Goal: Task Accomplishment & Management: Manage account settings

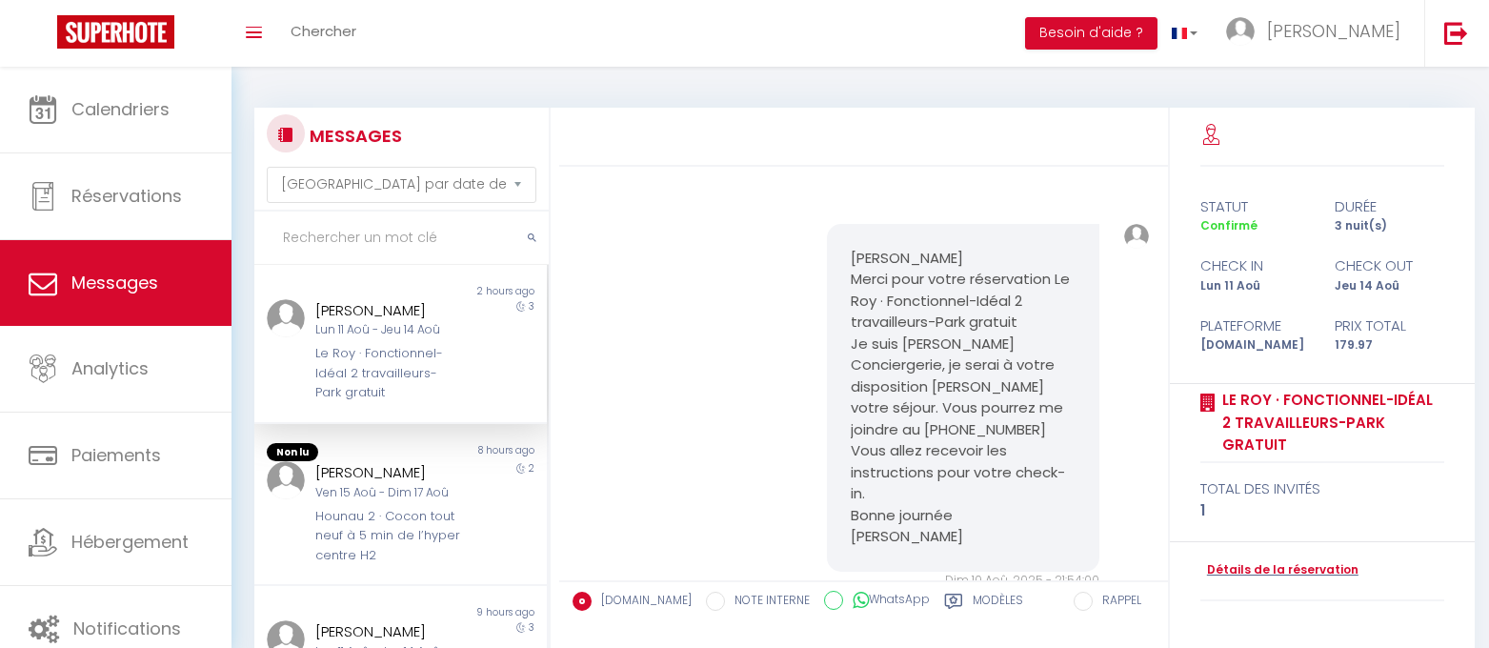
select select "message"
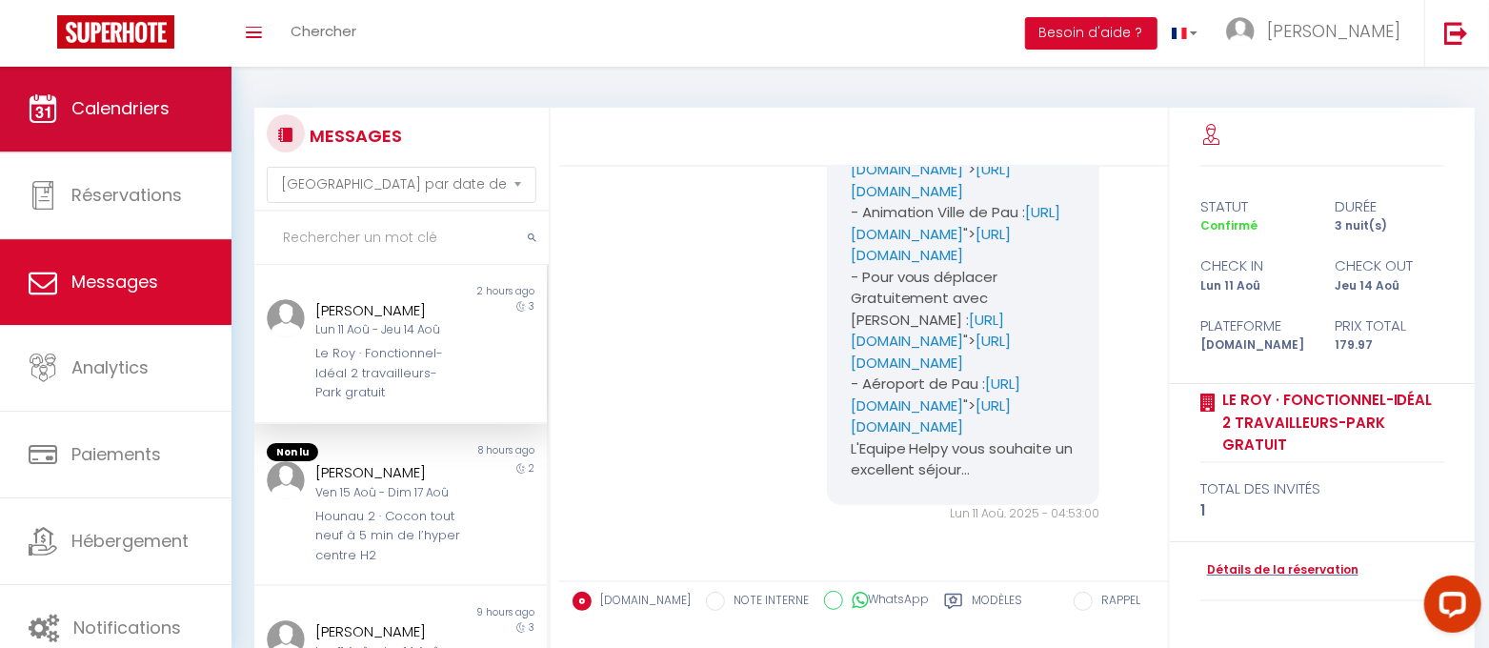
click at [104, 111] on span "Calendriers" at bounding box center [120, 108] width 98 height 24
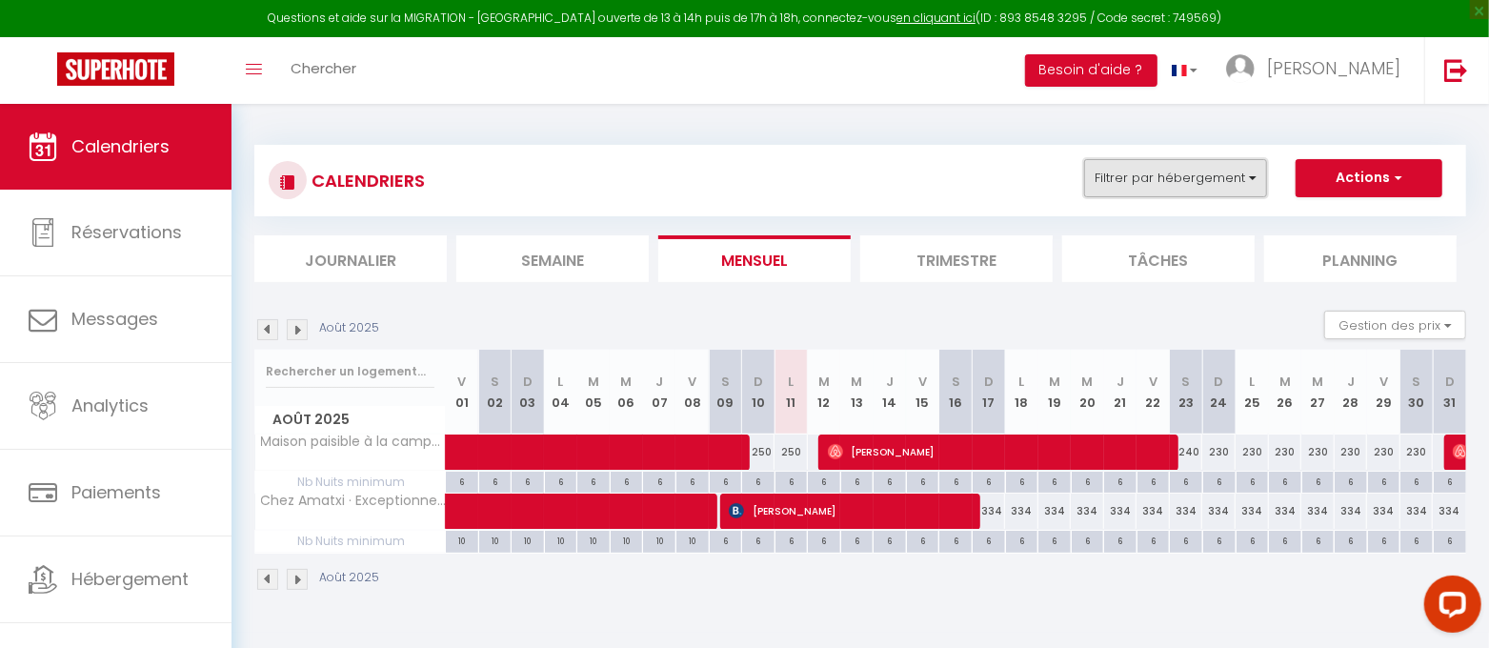
click at [1255, 183] on button "Filtrer par hébergement" at bounding box center [1175, 178] width 183 height 38
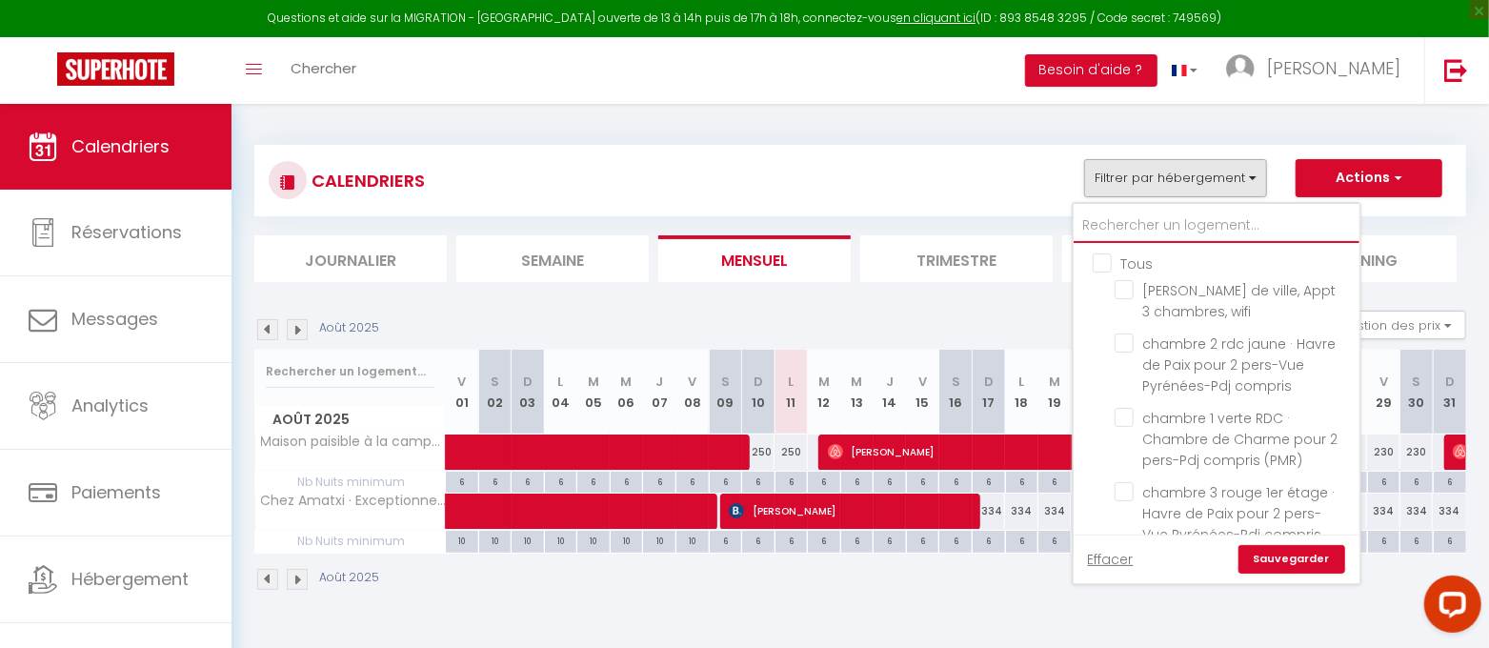
click at [1117, 226] on input "text" at bounding box center [1216, 226] width 286 height 34
type input "M"
checkbox input "false"
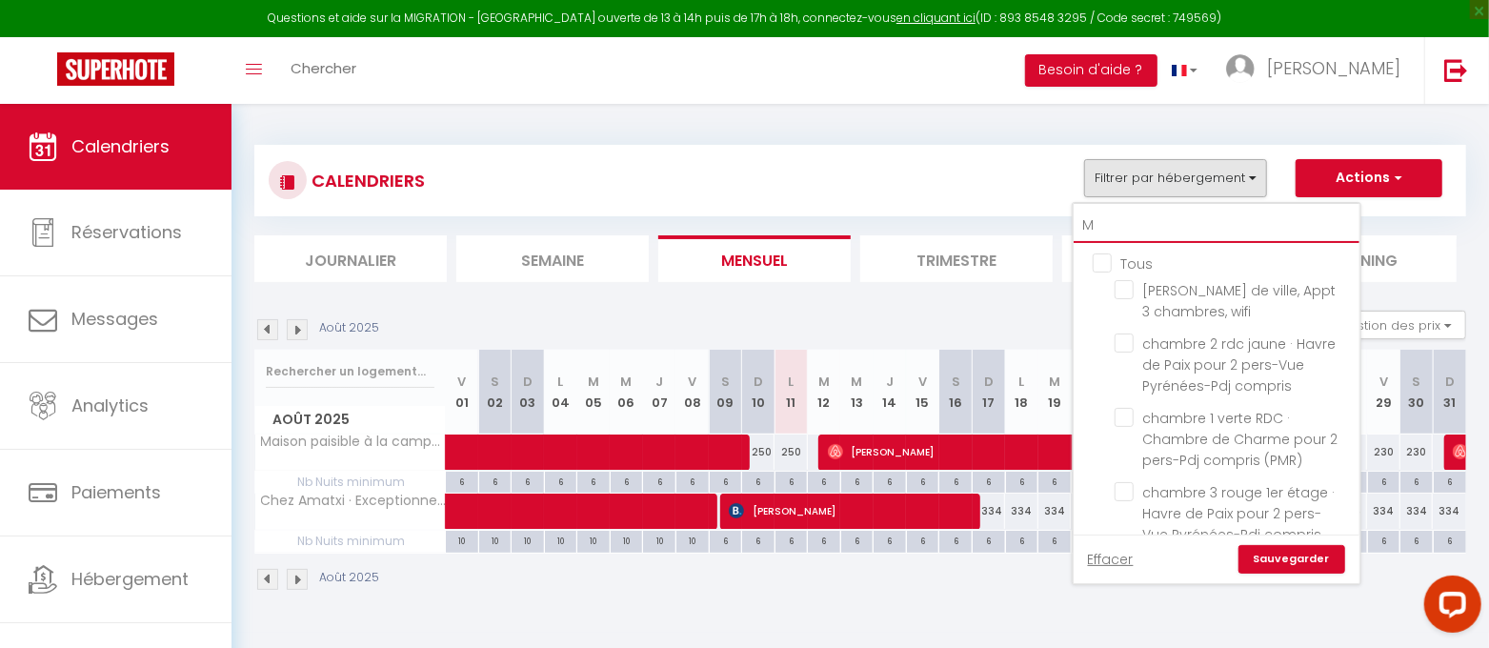
checkbox input "false"
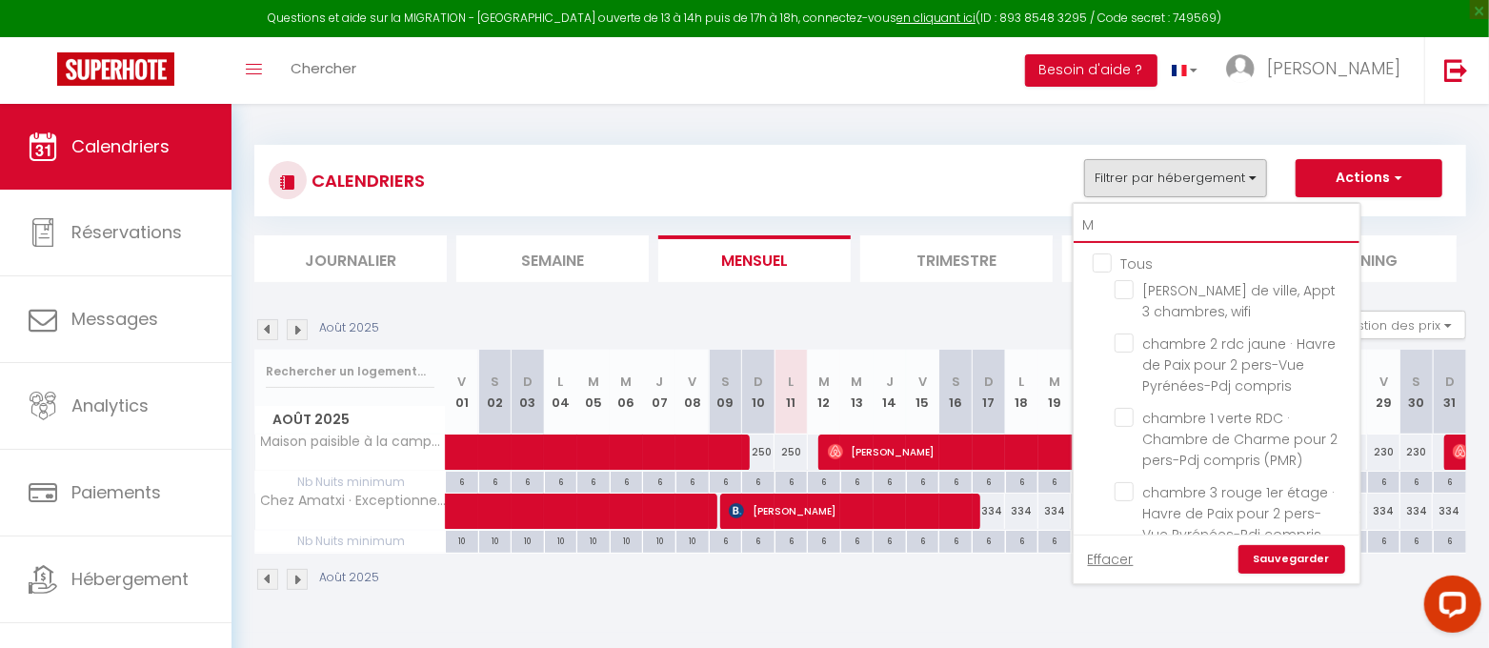
checkbox input "false"
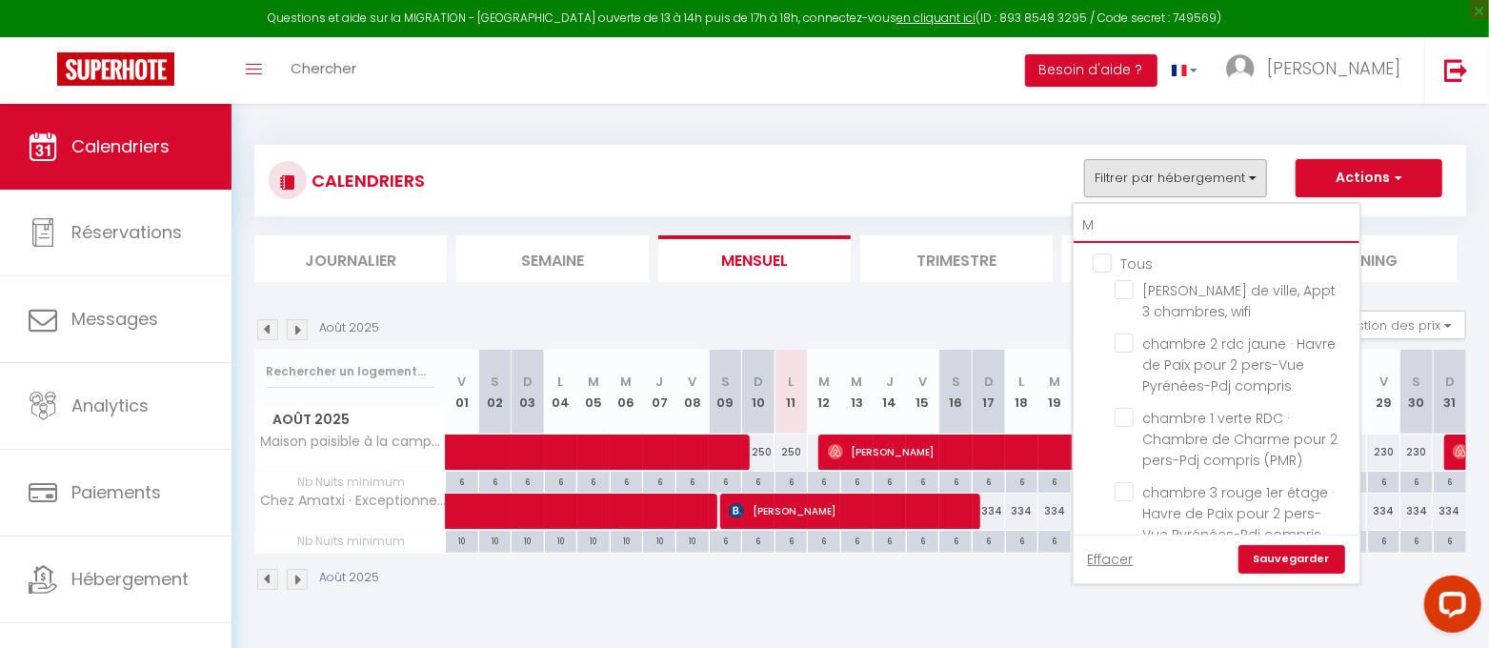
checkbox input "false"
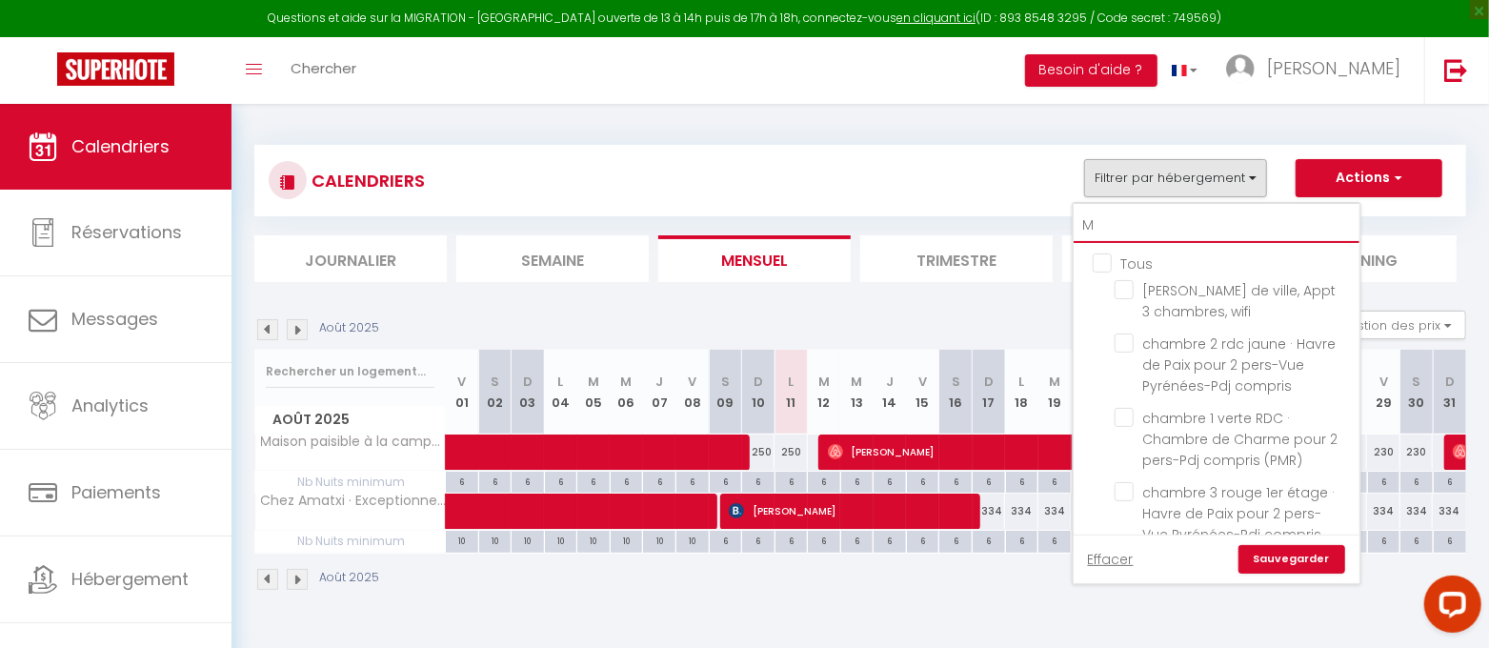
checkbox input "false"
checkbox input "true"
checkbox input "false"
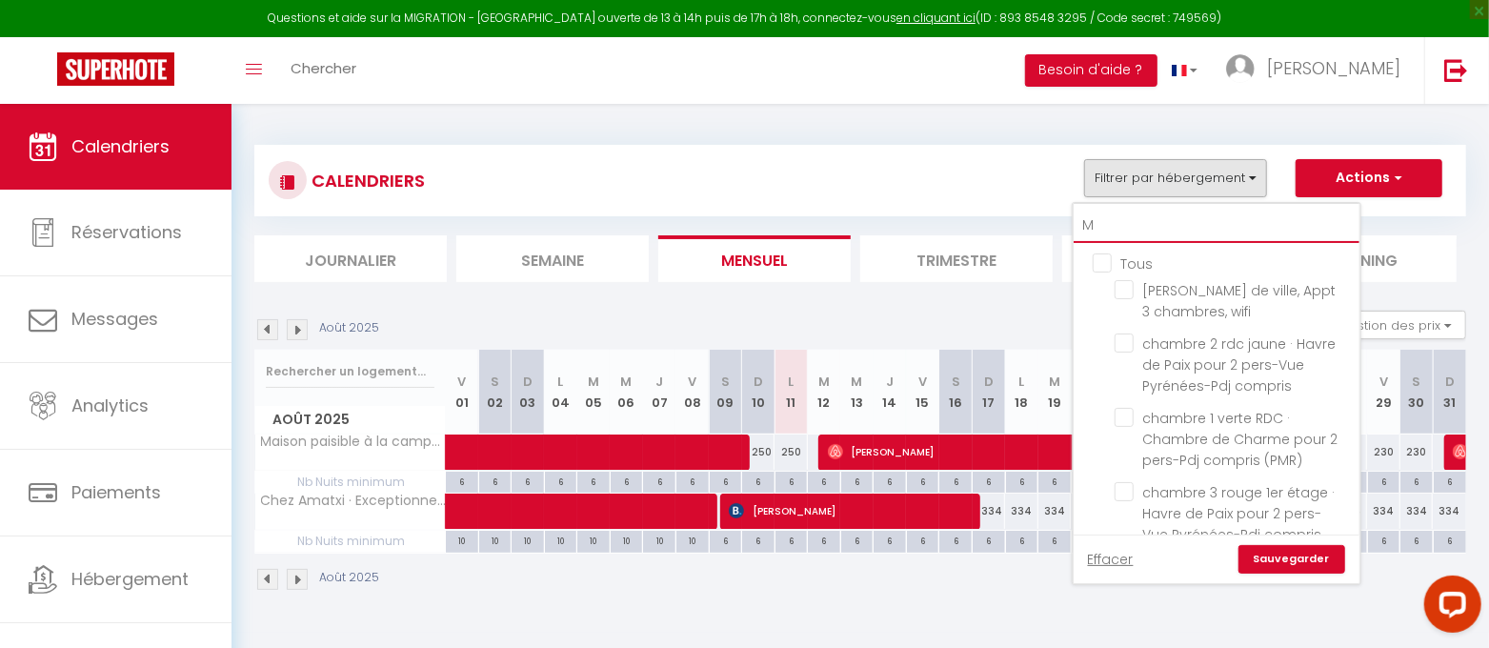
checkbox input "false"
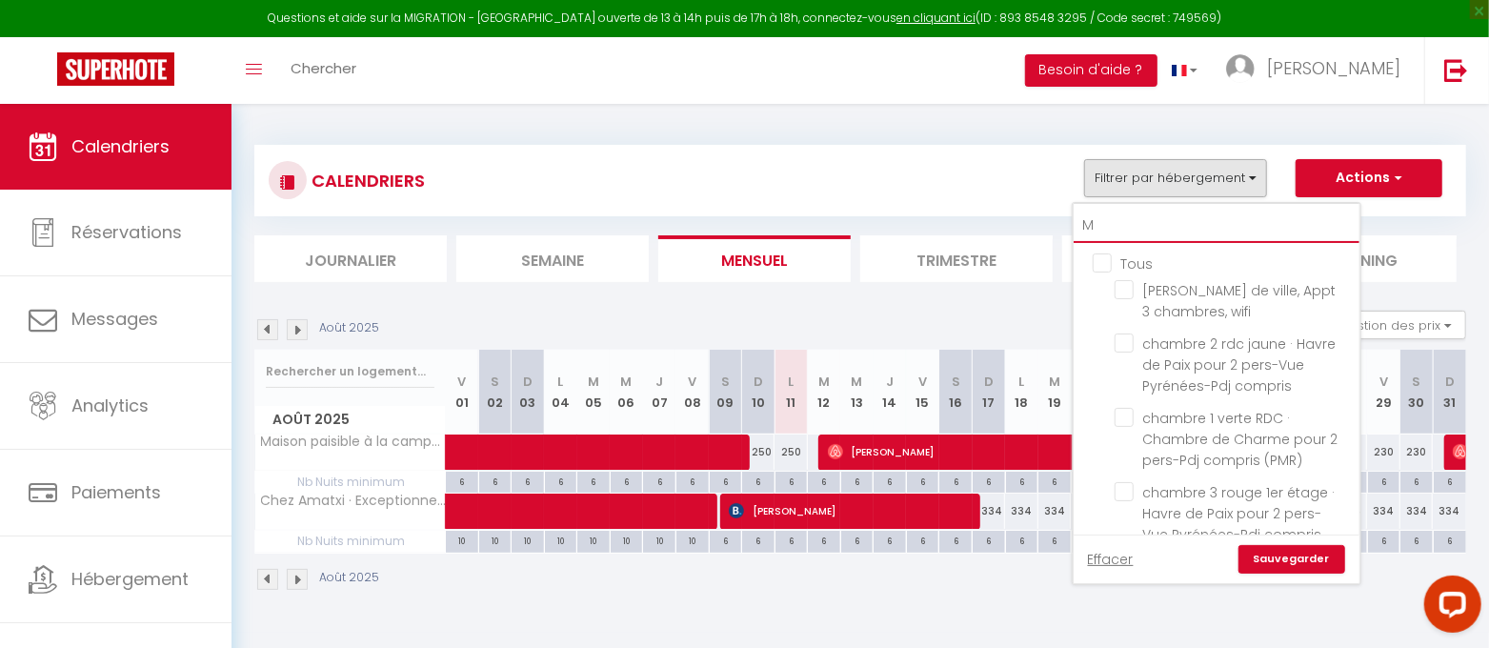
checkbox input "false"
checkbox input "true"
checkbox input "false"
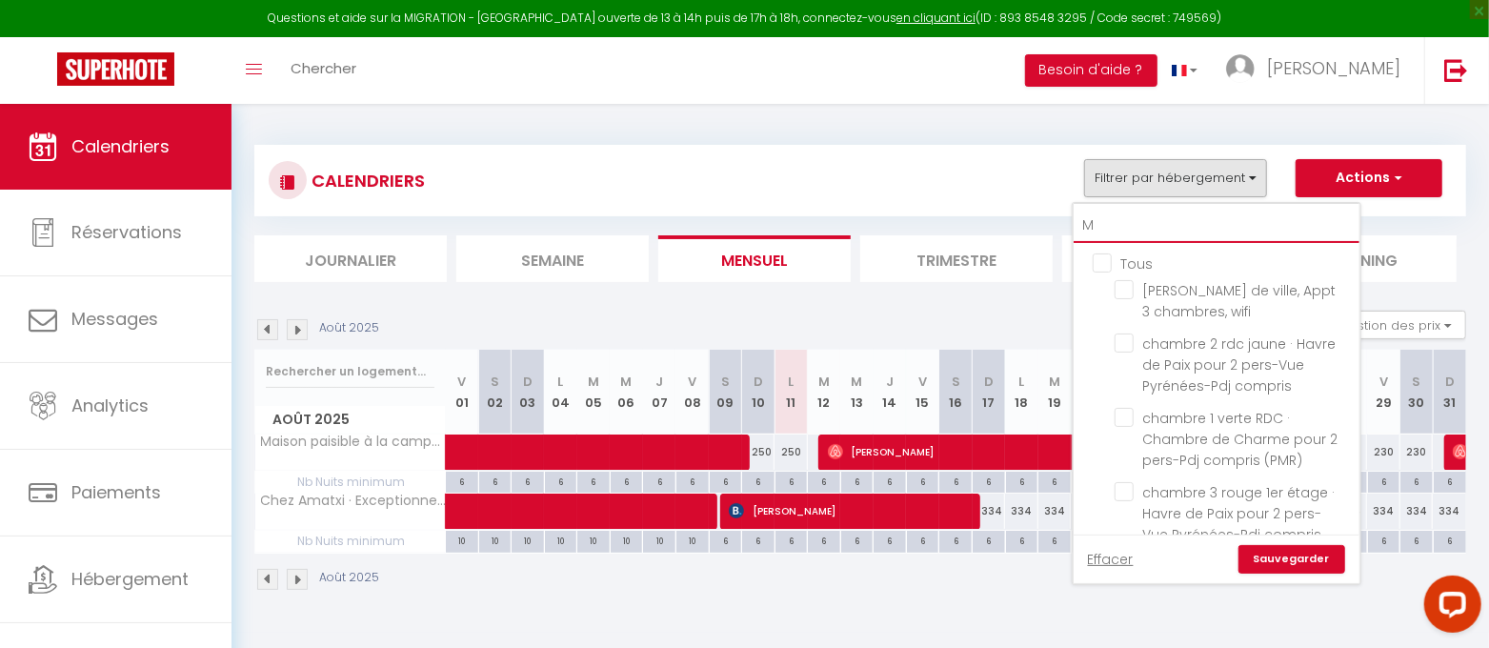
checkbox input "false"
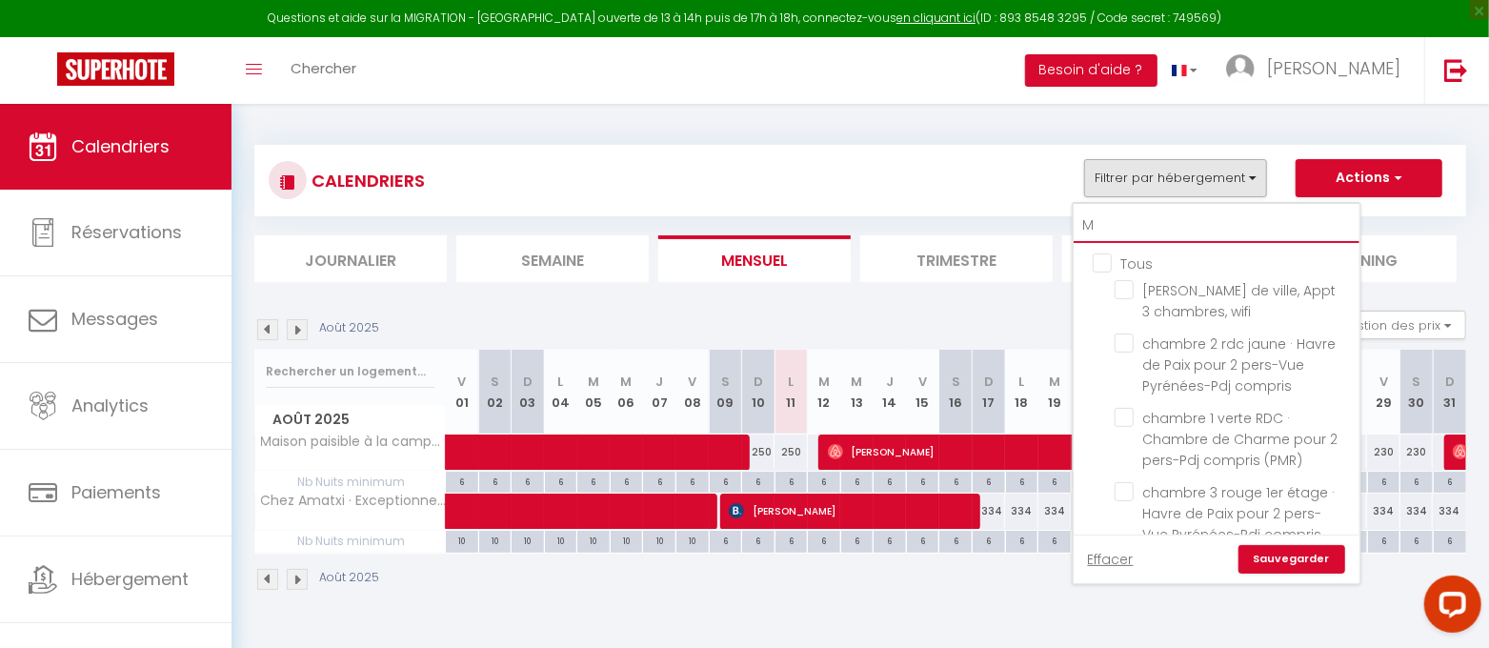
checkbox input "false"
type input "MA"
checkbox input "false"
checkbox input "true"
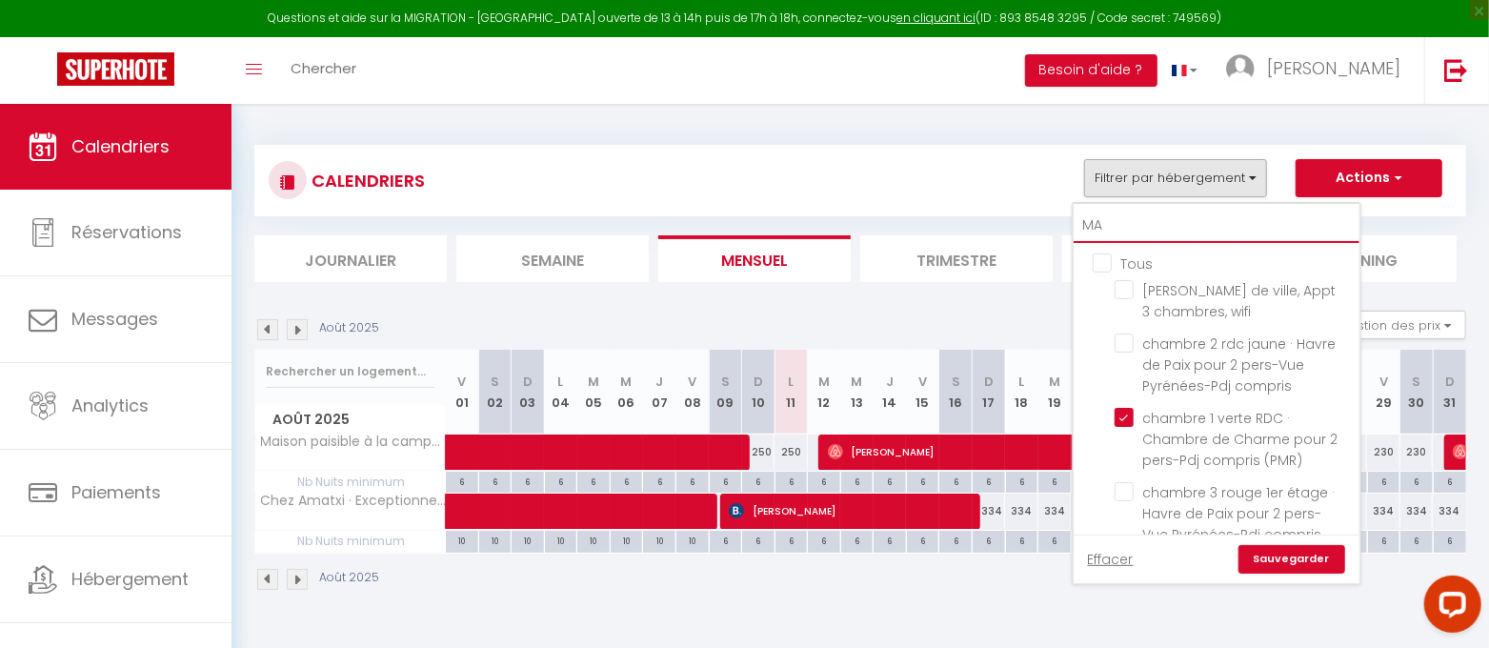
checkbox input "false"
checkbox input "true"
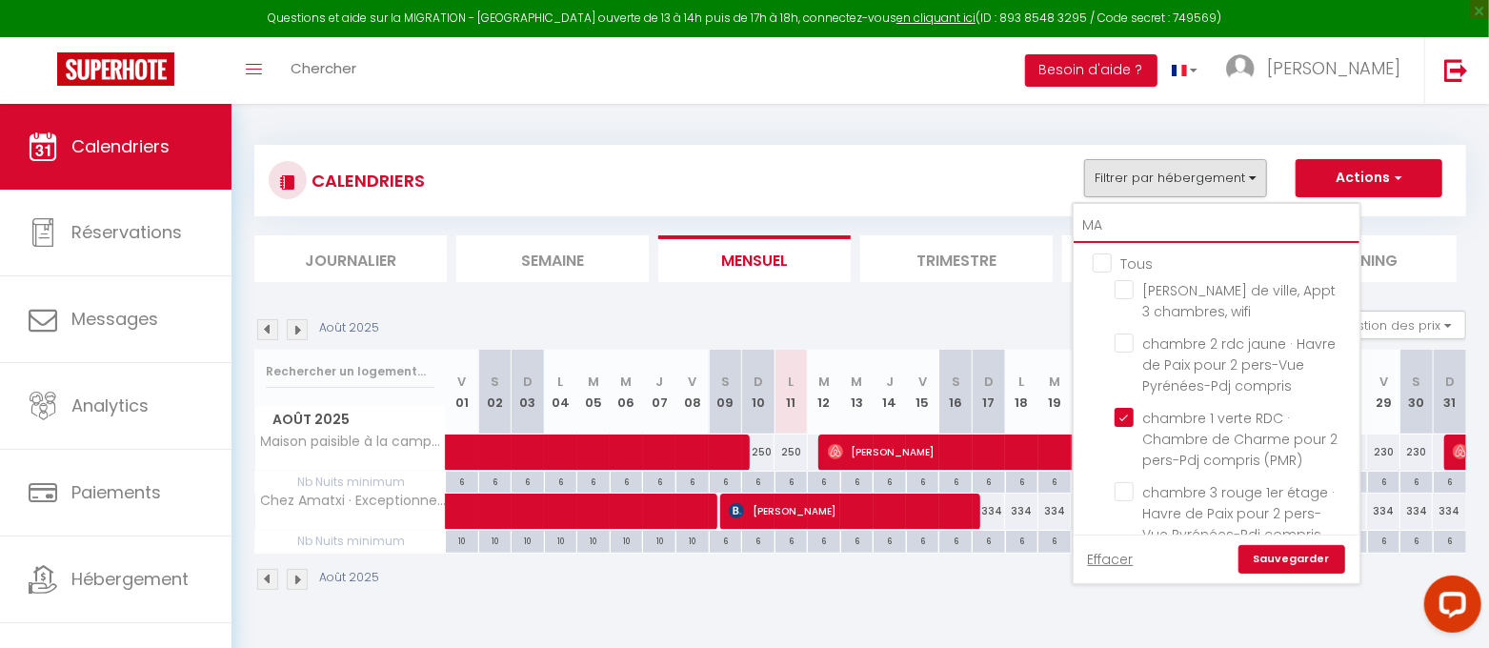
checkbox input "false"
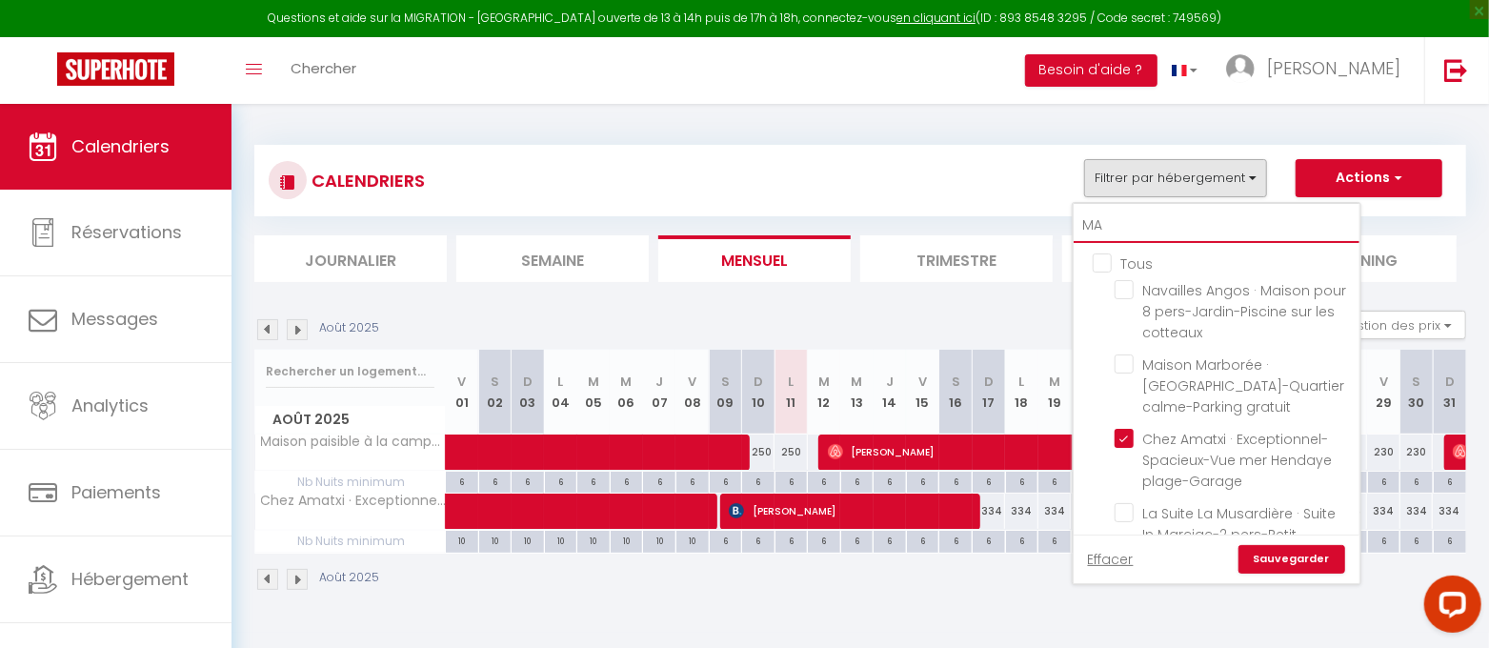
type input "MAI"
checkbox input "false"
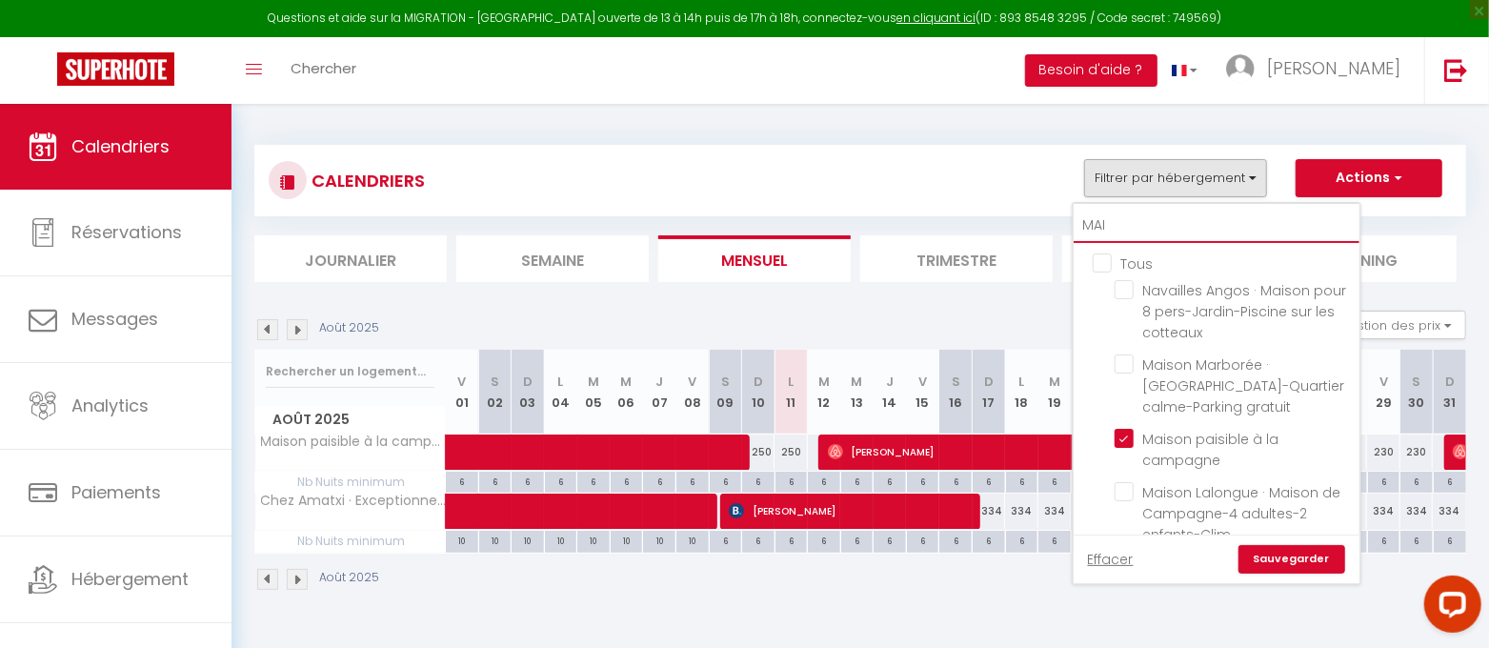
type input "MAIS"
checkbox input "false"
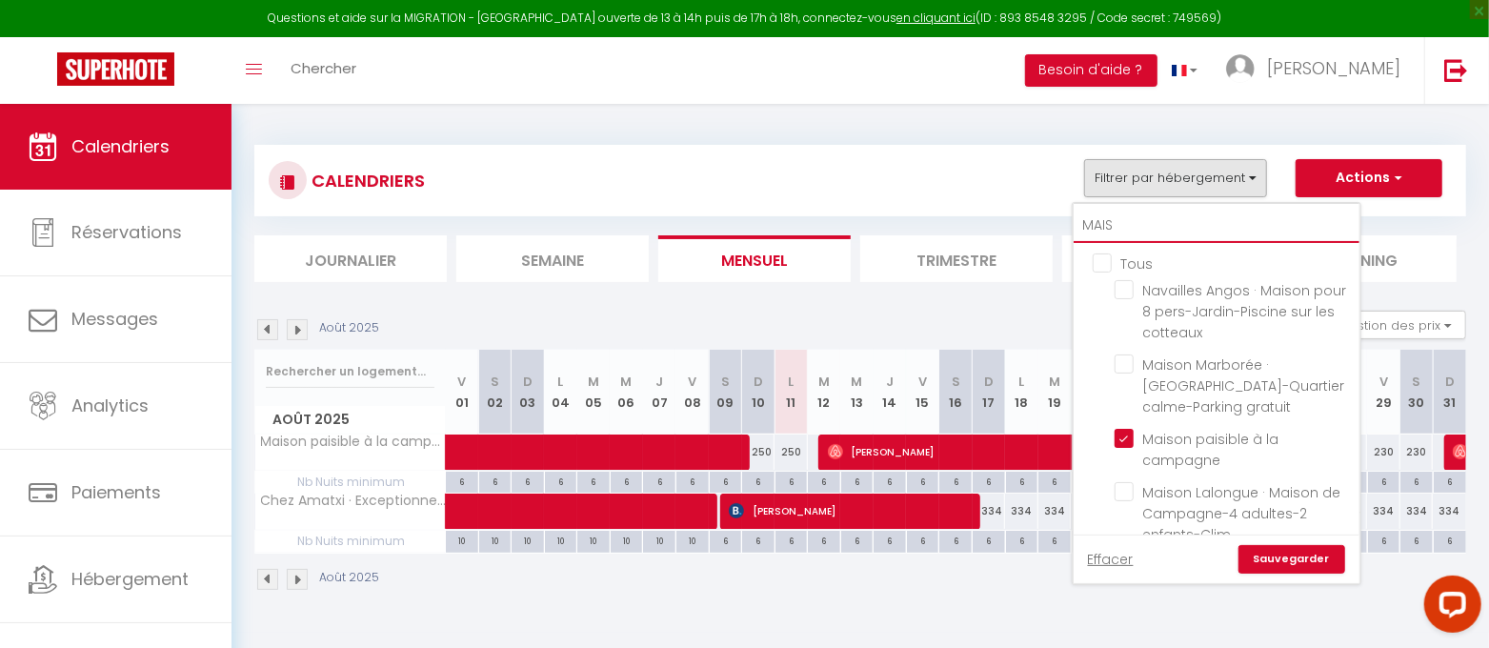
type input "MAISO"
checkbox input "false"
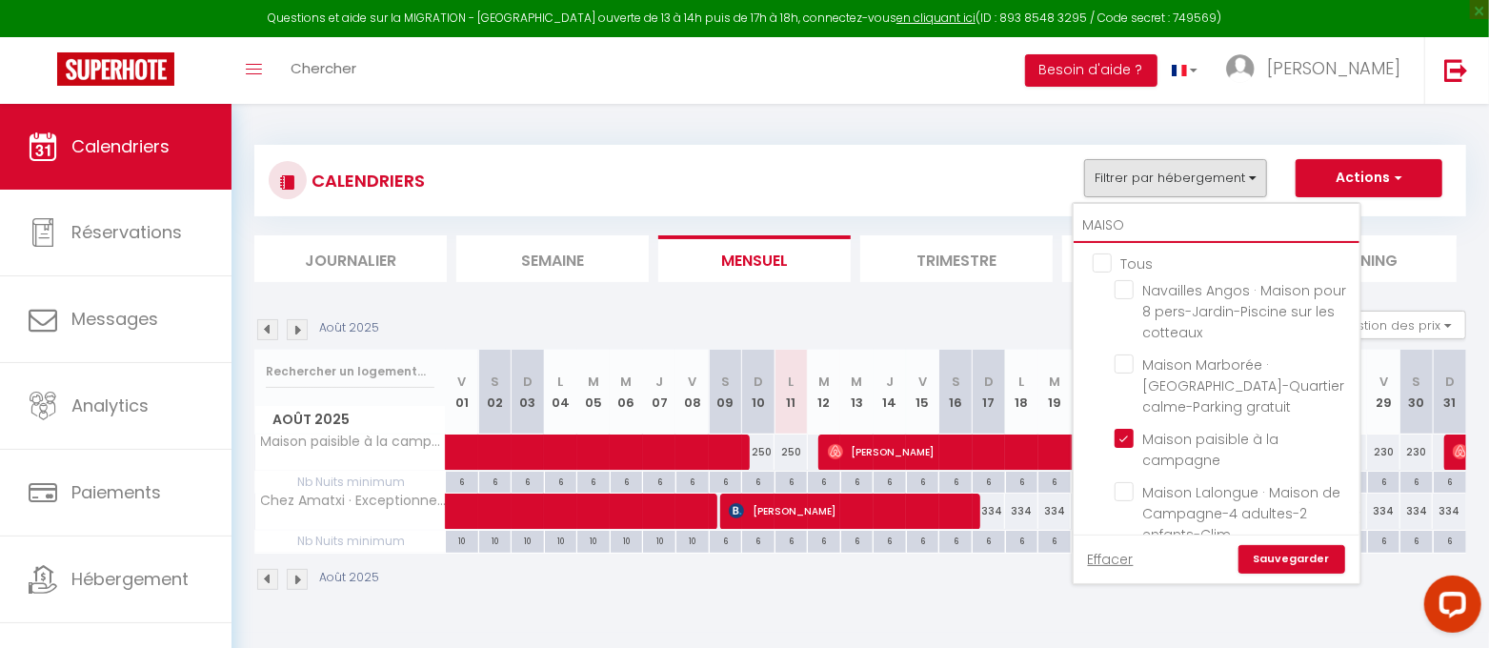
type input "MAISON"
checkbox input "false"
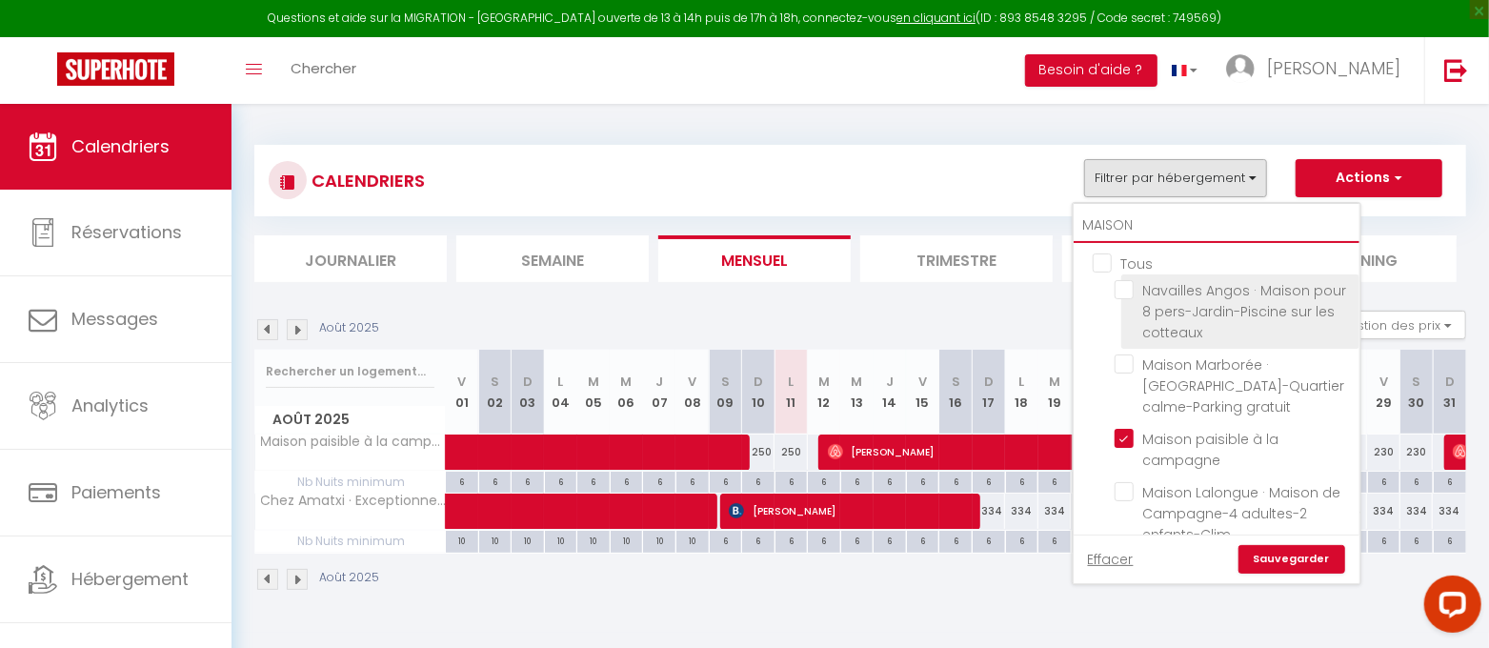
type input "MAISON"
click at [1133, 289] on input "Navailles Angos · Maison pour 8 pers-Jardin-Piscine sur les cotteaux" at bounding box center [1233, 289] width 238 height 19
checkbox input "true"
checkbox input "false"
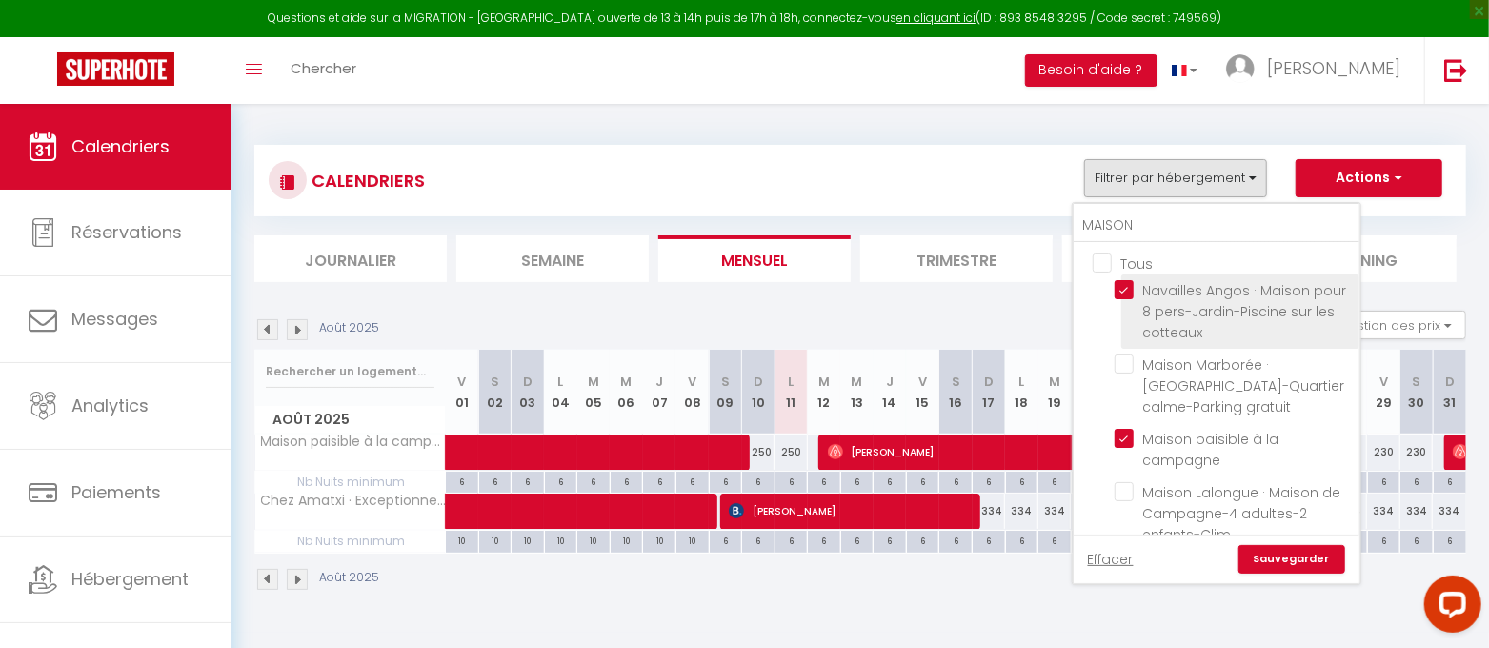
checkbox input "false"
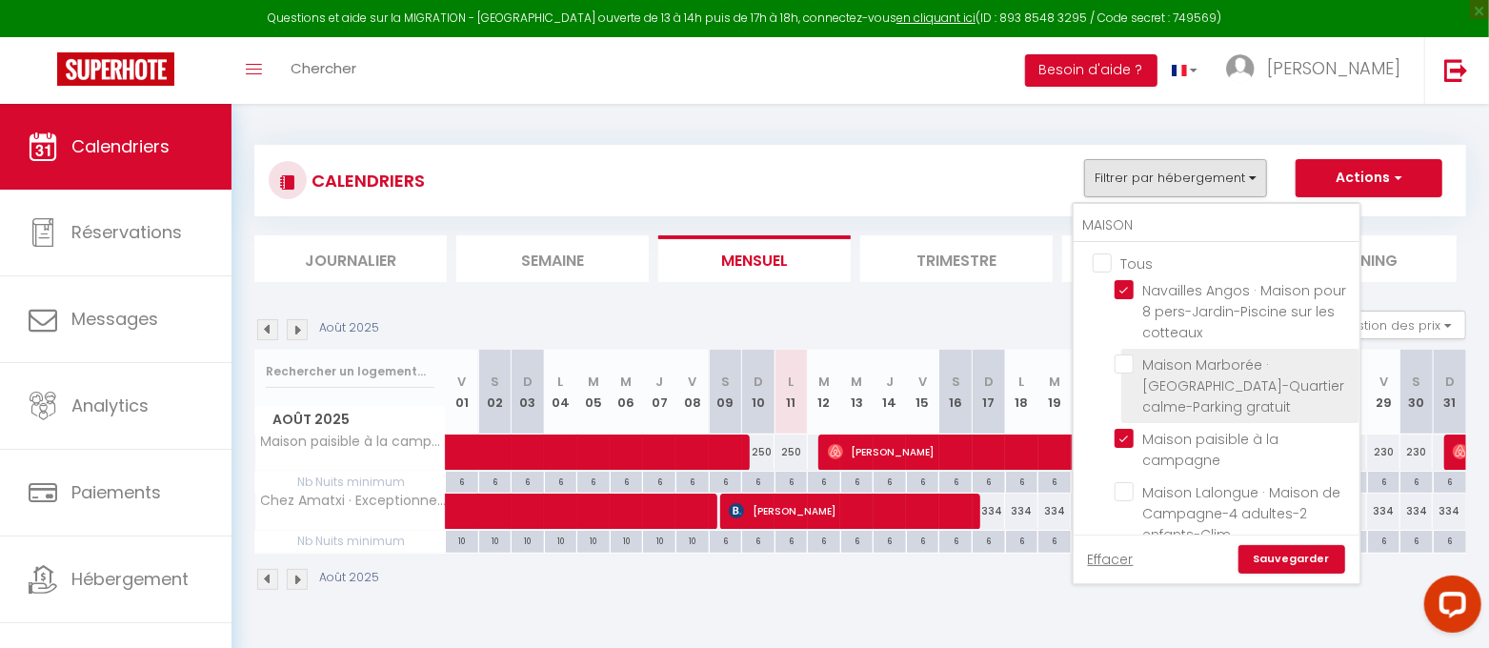
click at [1133, 370] on input "Maison Marborée · [GEOGRAPHIC_DATA]-Quartier calme-Parking gratuit" at bounding box center [1233, 363] width 238 height 19
checkbox input "true"
checkbox input "false"
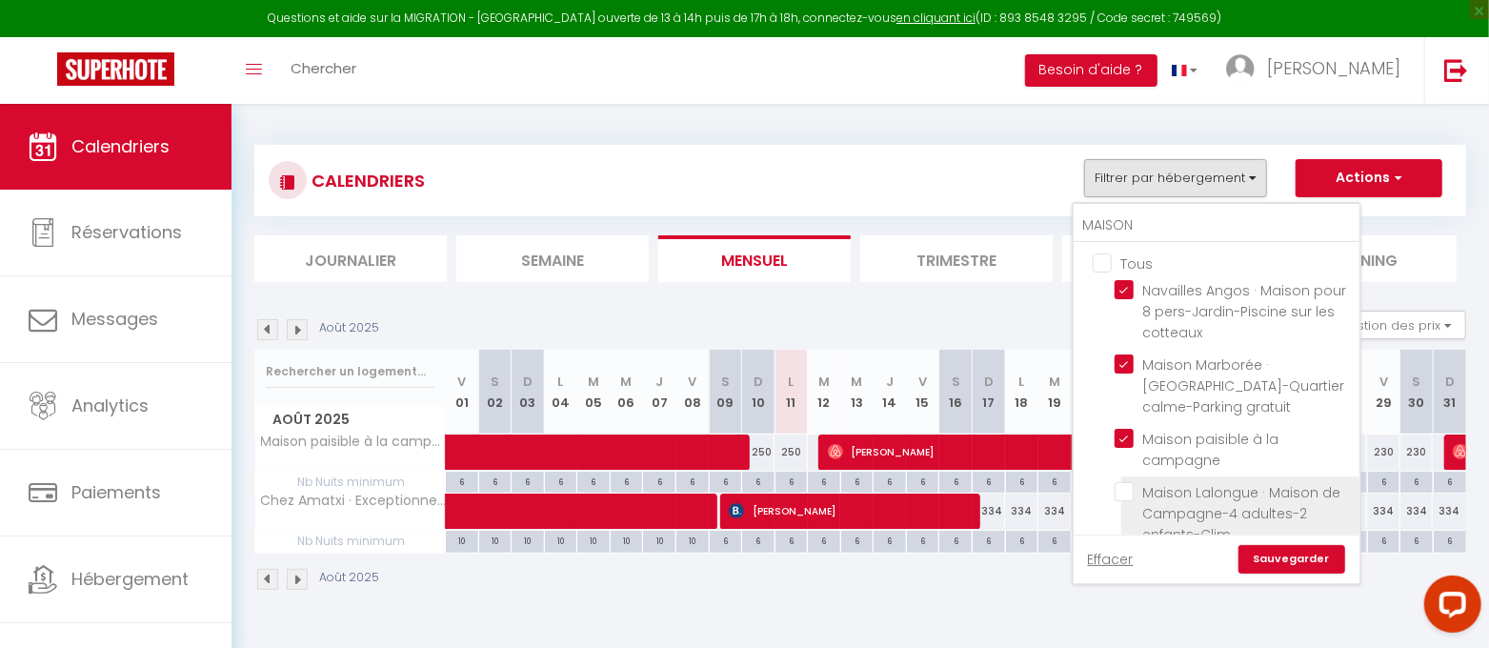
scroll to position [77, 0]
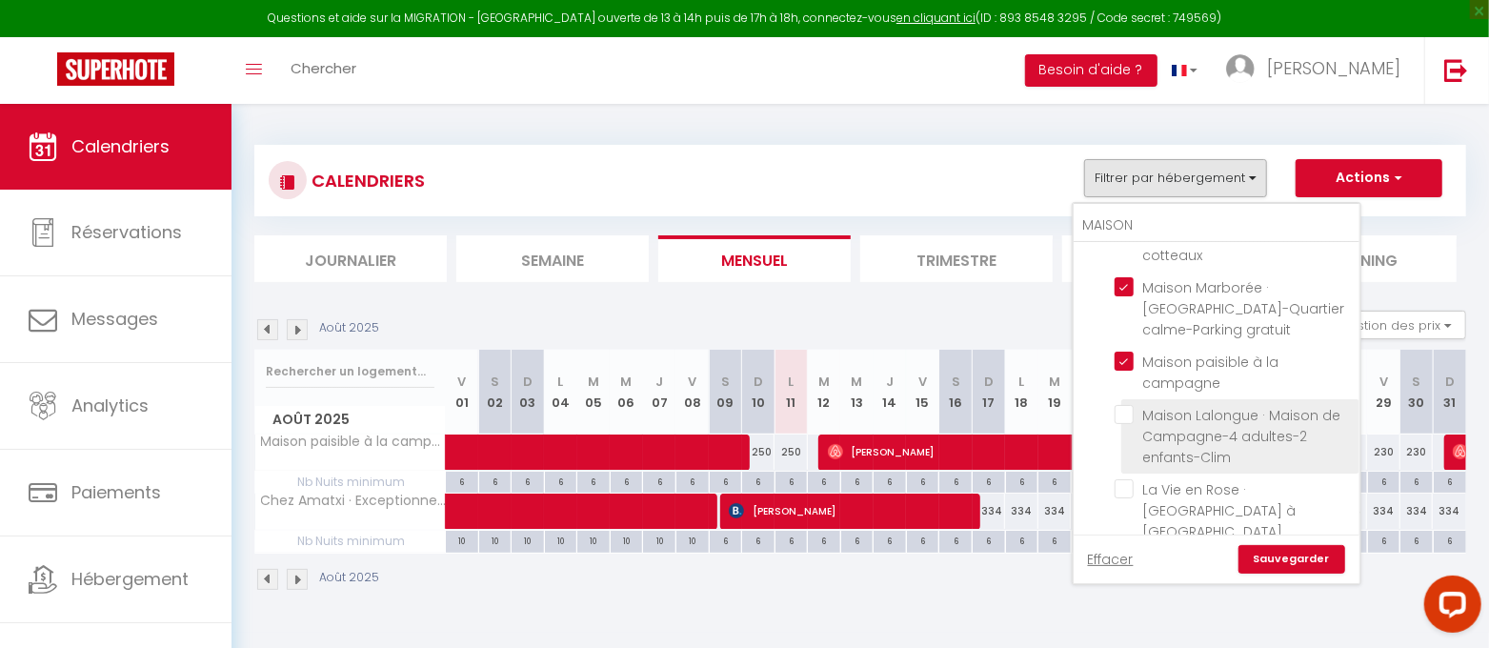
click at [1124, 411] on input "Maison Lalongue · Maison de Campagne-4 adultes-2 enfants-Clim" at bounding box center [1233, 414] width 238 height 19
checkbox input "true"
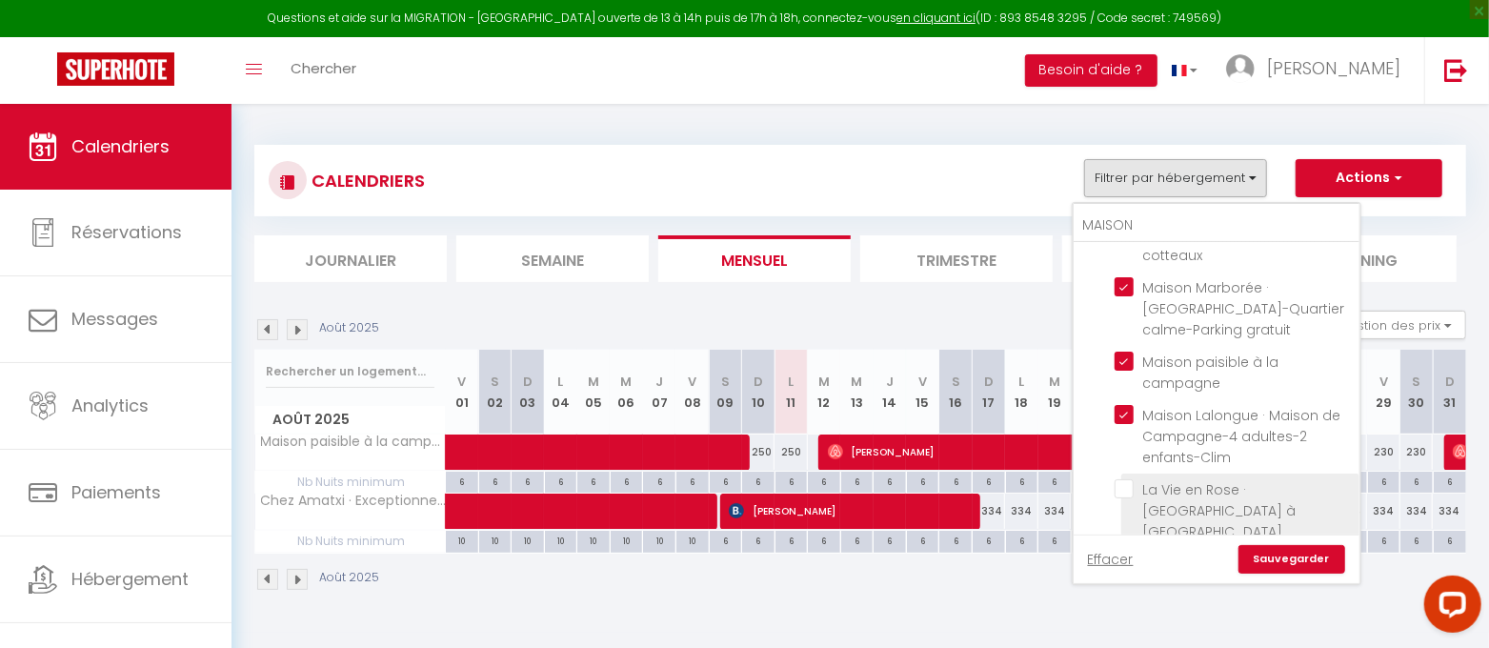
click at [1129, 489] on input "La Vie en Rose · [GEOGRAPHIC_DATA] à [GEOGRAPHIC_DATA]" at bounding box center [1233, 488] width 238 height 19
checkbox input "true"
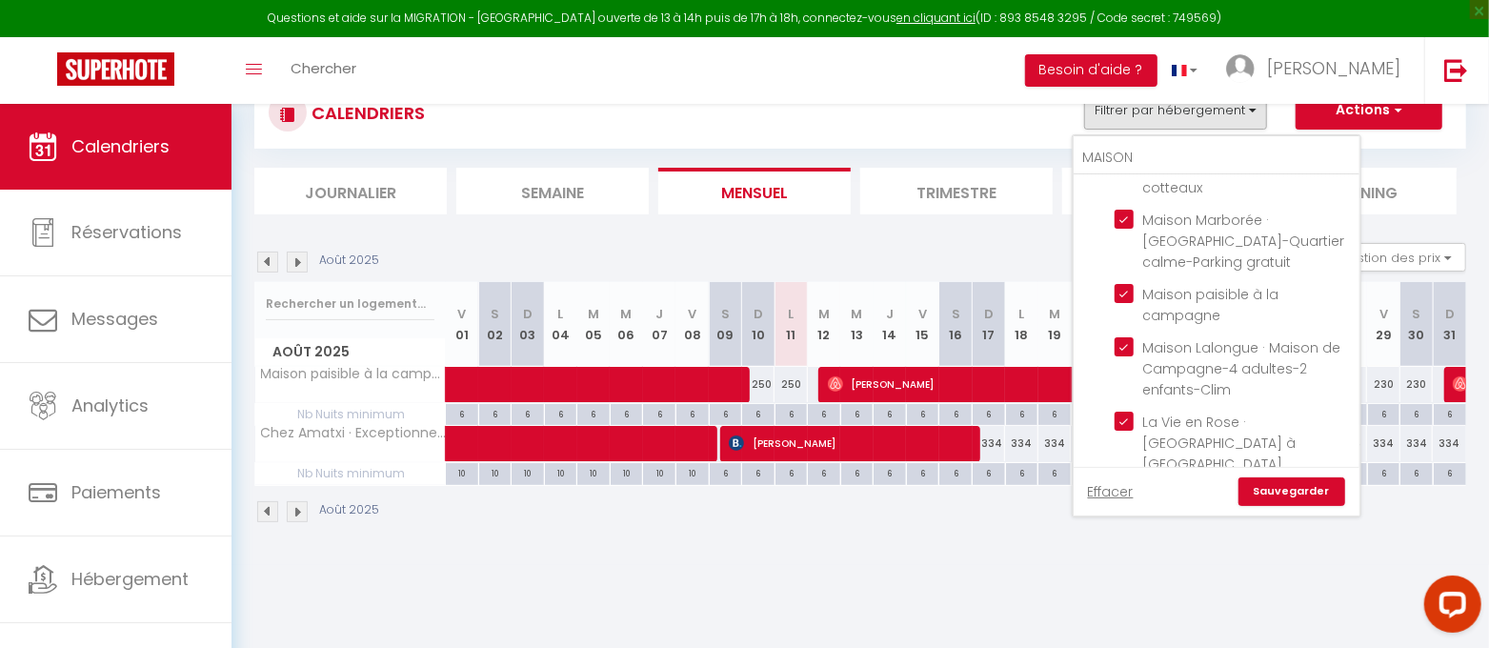
scroll to position [104, 0]
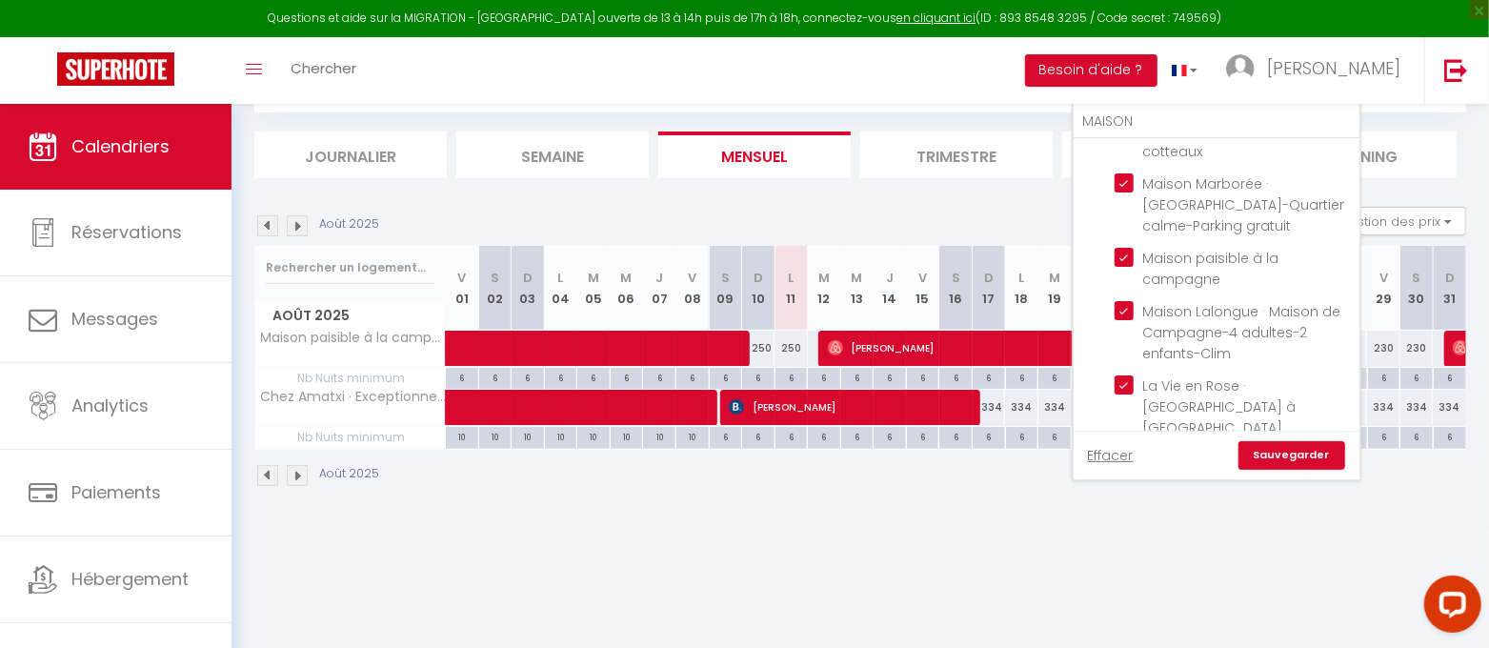
click at [1291, 452] on link "Sauvegarder" at bounding box center [1291, 455] width 107 height 29
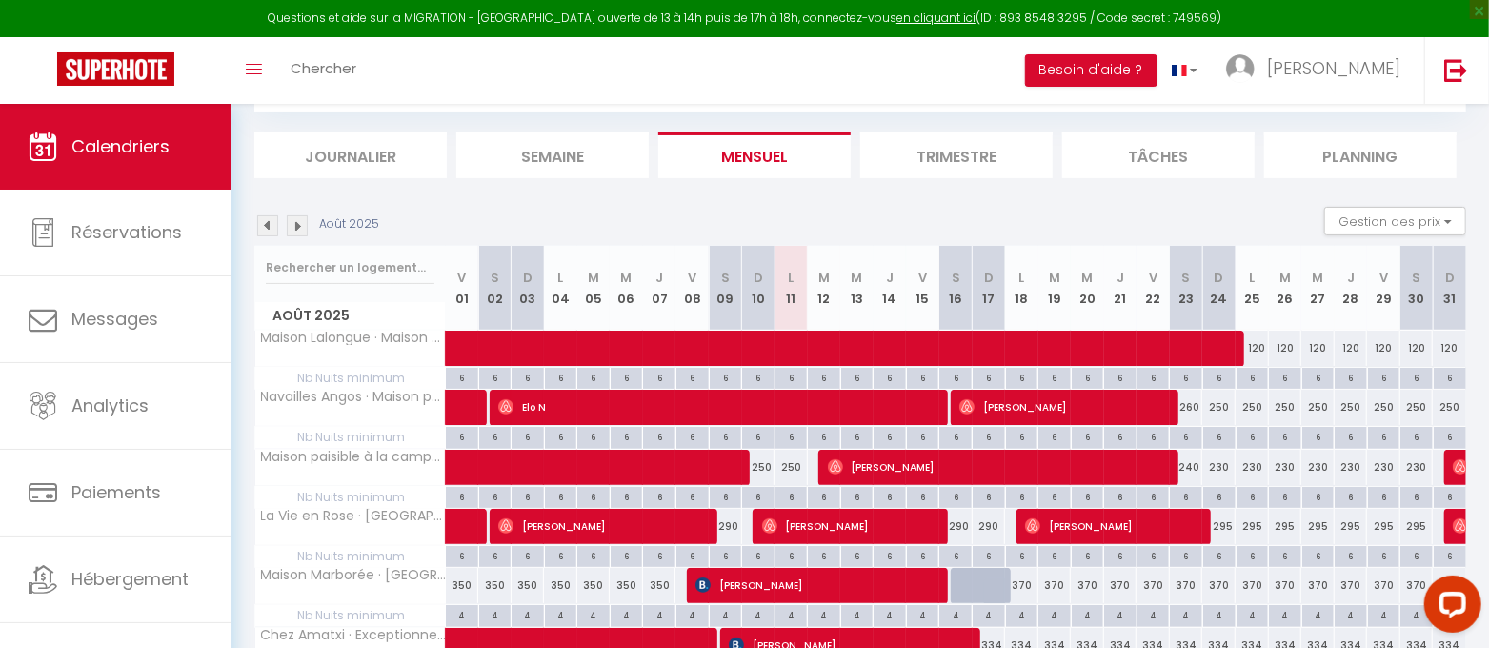
scroll to position [218, 0]
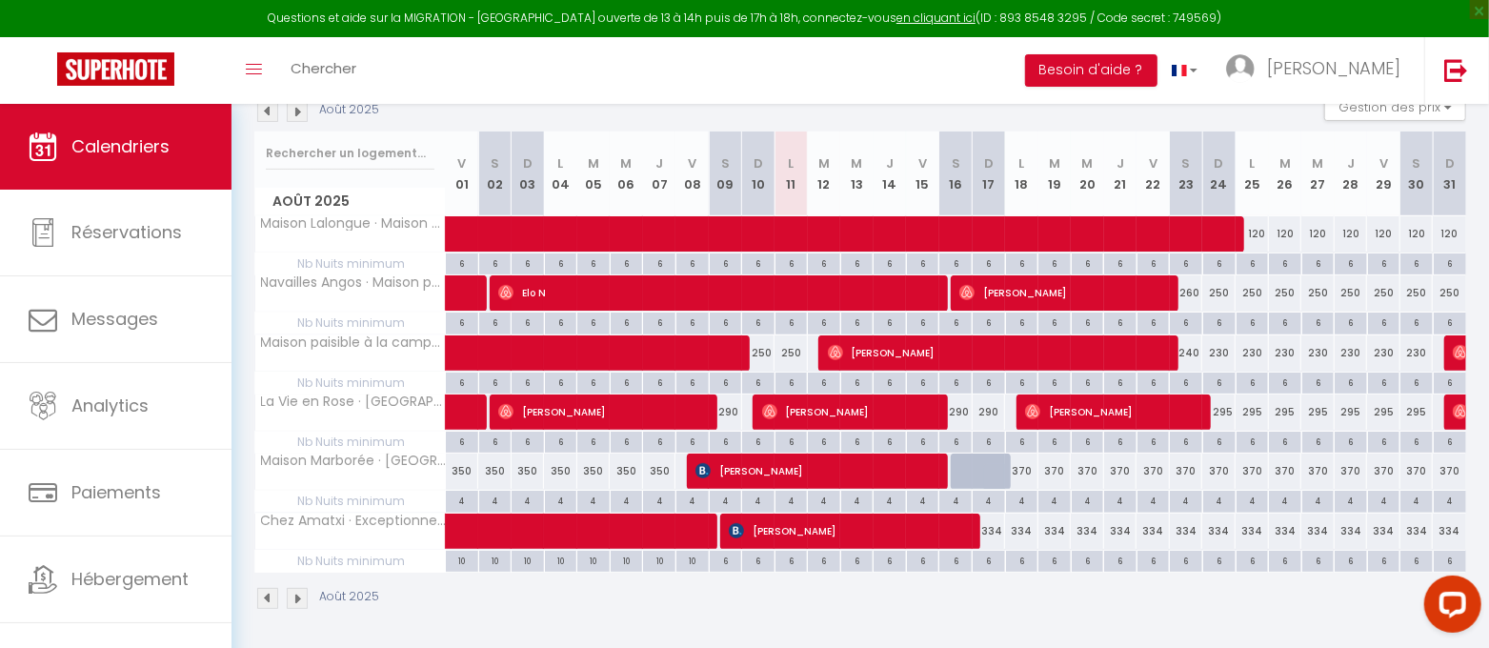
click at [1026, 470] on div "370" at bounding box center [1021, 470] width 33 height 35
type input "370"
type input "Lun 18 Août 2025"
type input "[DATE] Août 2025"
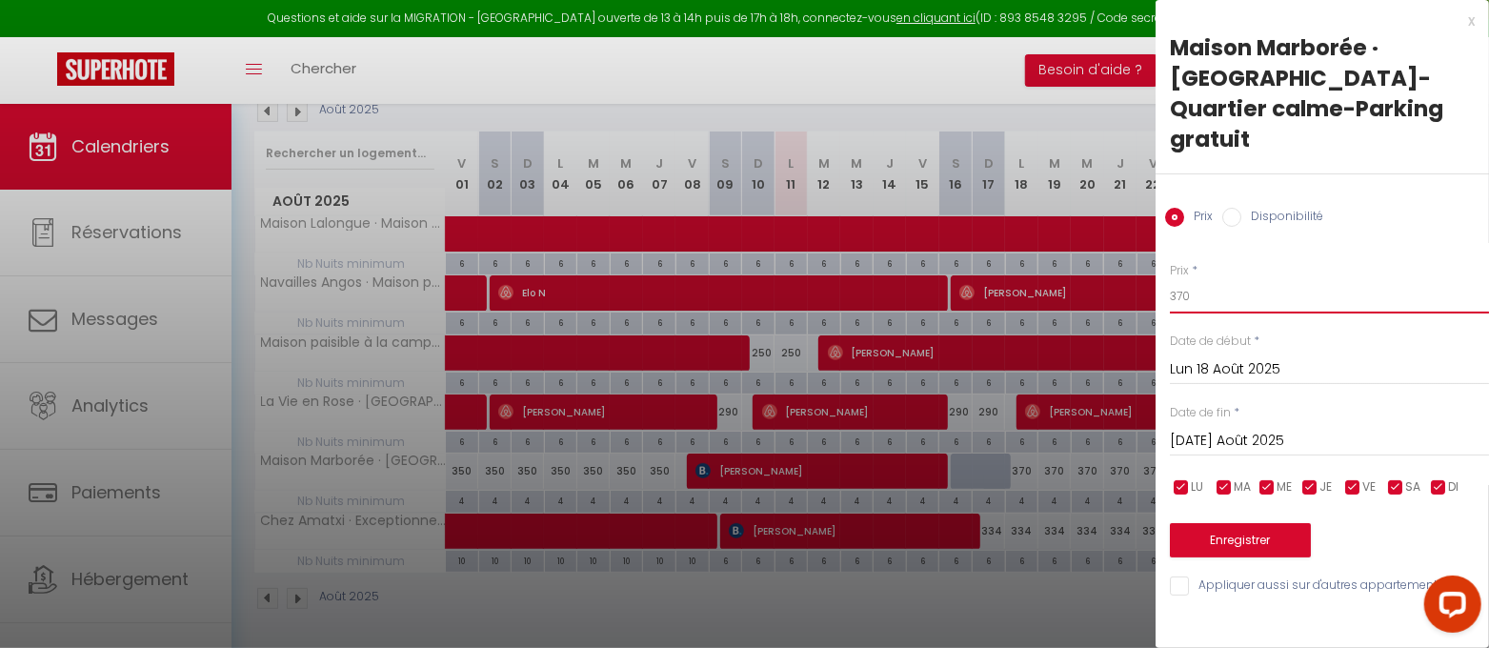
click at [1193, 279] on input "370" at bounding box center [1329, 296] width 319 height 34
type input "340"
click at [1273, 429] on input "[DATE] Août 2025" at bounding box center [1329, 441] width 319 height 25
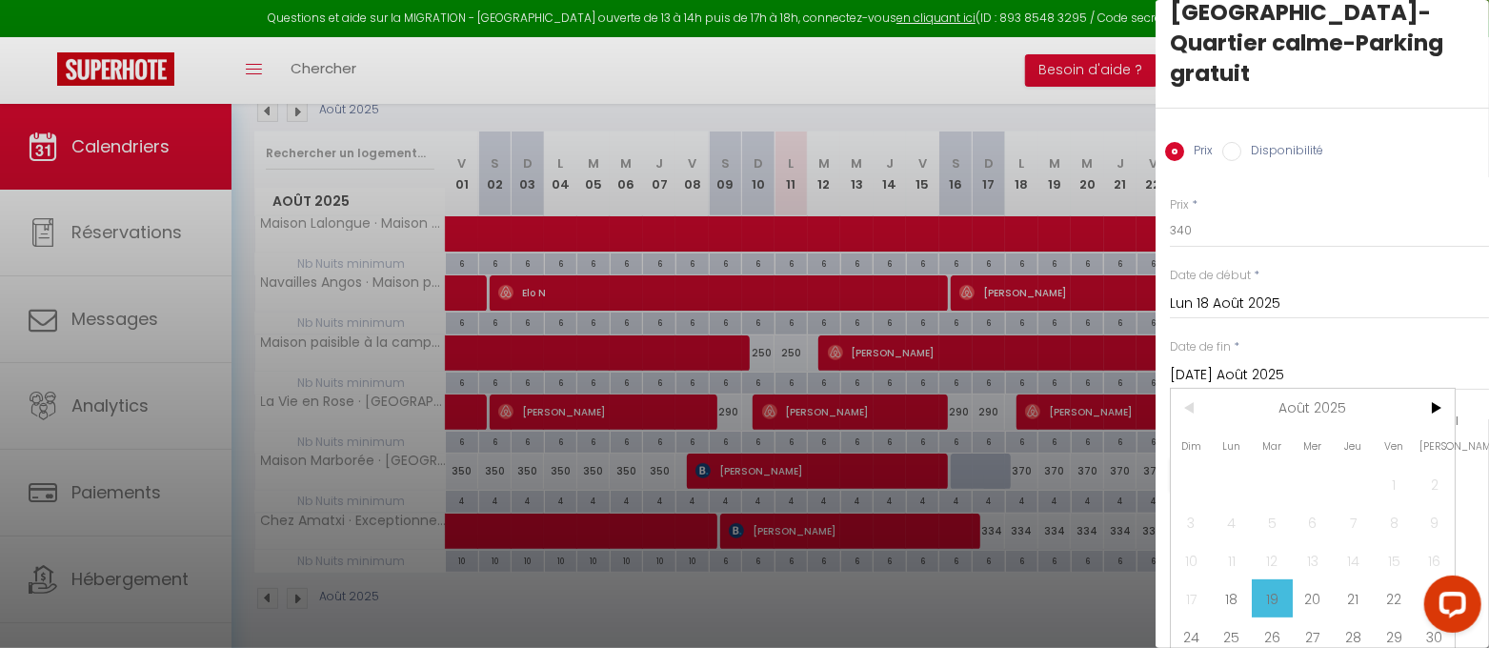
scroll to position [99, 0]
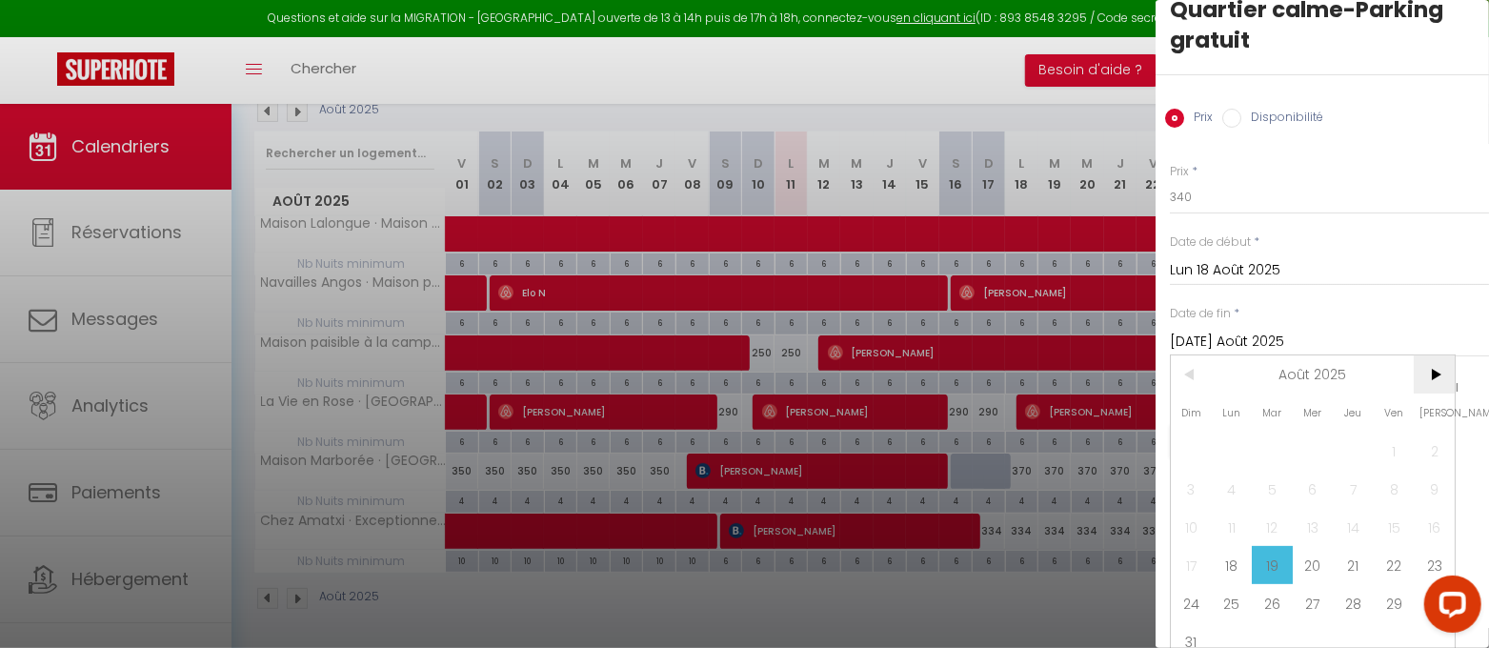
click at [1435, 355] on span ">" at bounding box center [1433, 374] width 41 height 38
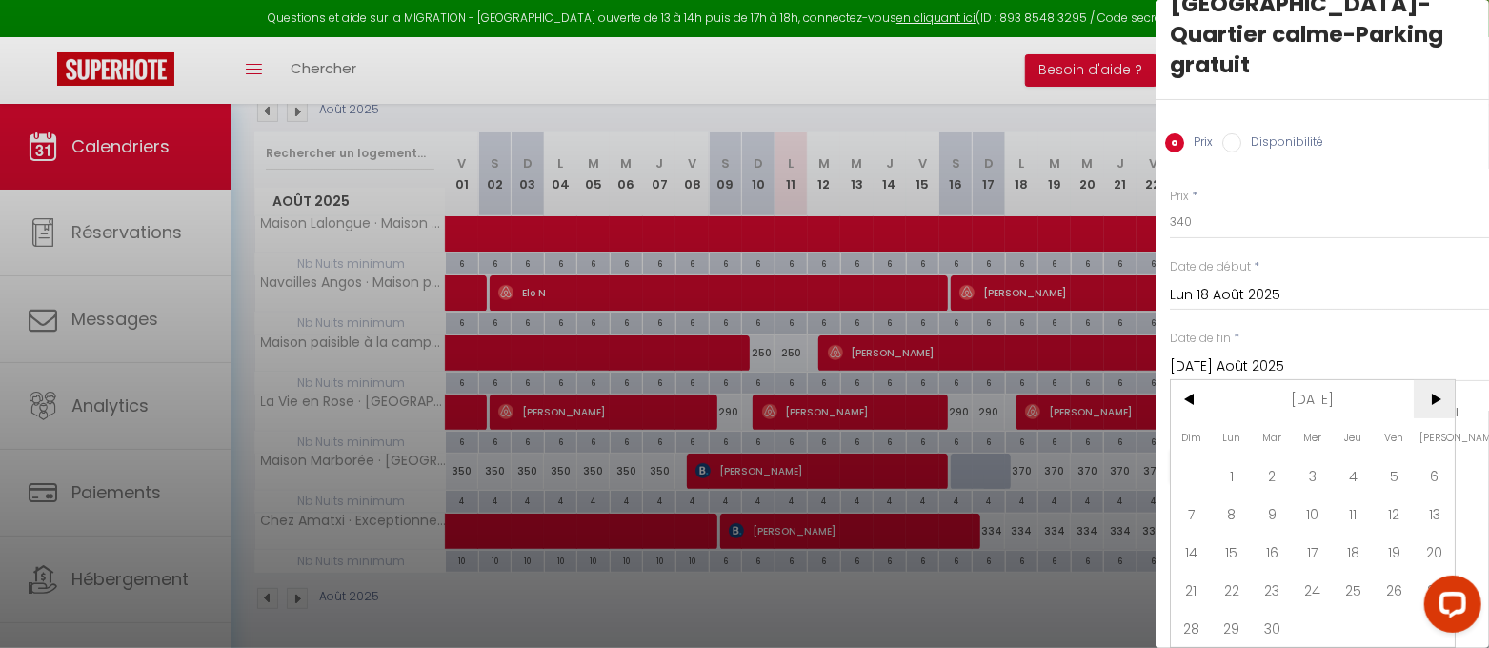
scroll to position [61, 0]
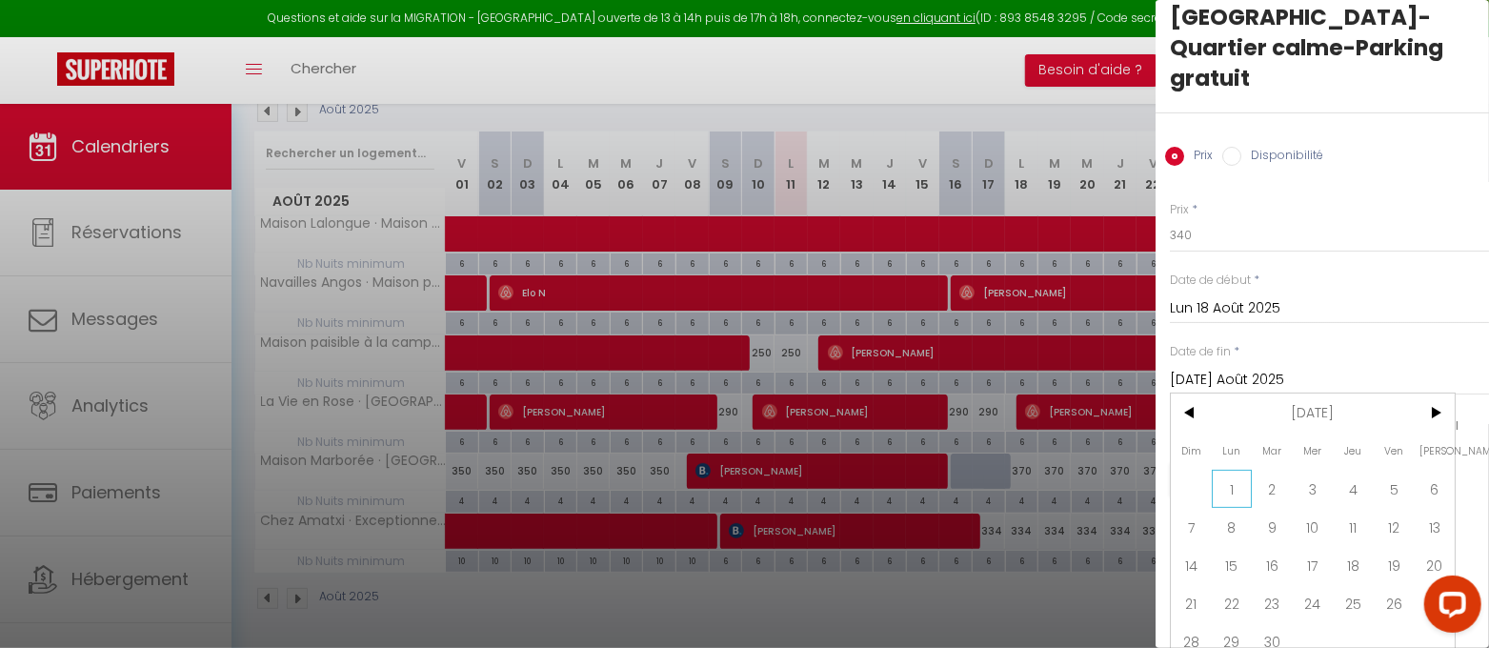
click at [1227, 470] on span "1" at bounding box center [1232, 489] width 41 height 38
type input "Lun 01 Septembre 2025"
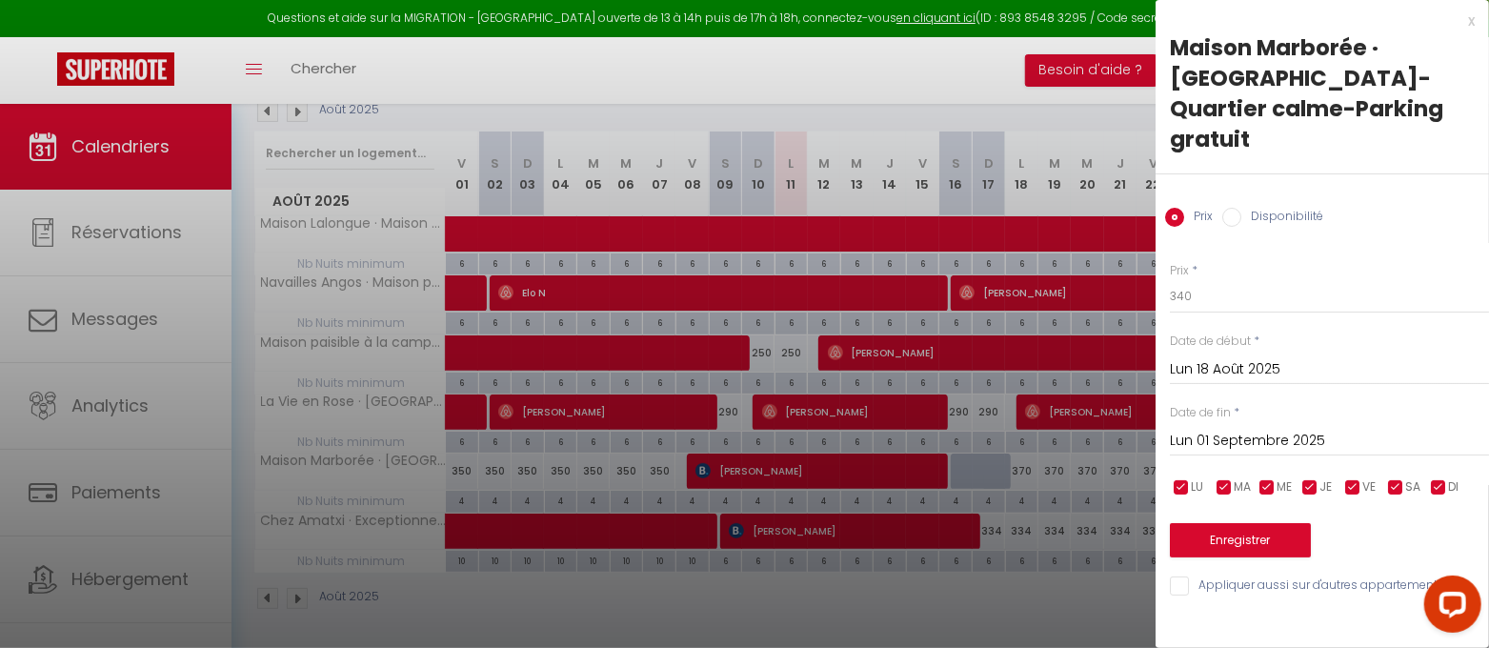
scroll to position [0, 0]
click at [1247, 523] on button "Enregistrer" at bounding box center [1240, 540] width 141 height 34
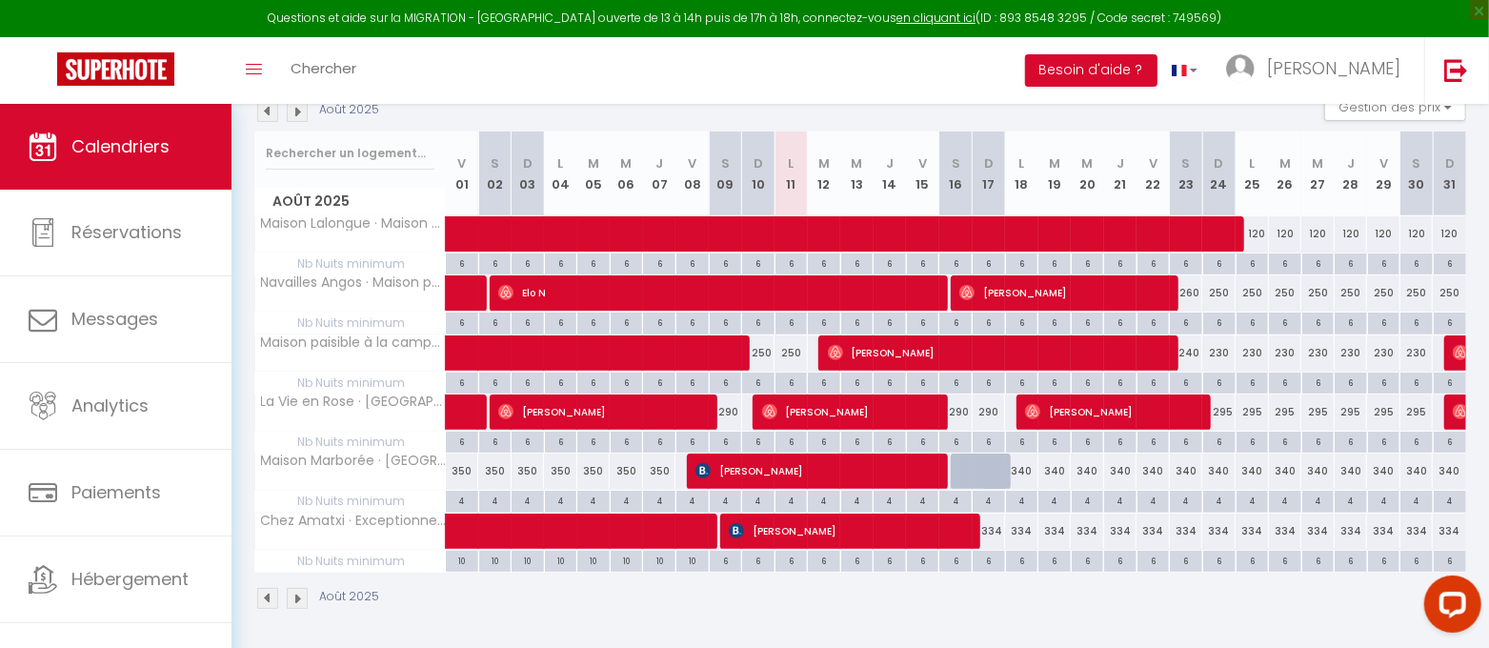
click at [1195, 291] on div "260" at bounding box center [1186, 292] width 33 height 35
type input "260"
type input "Sam 23 Août 2025"
type input "Dim 24 Août 2025"
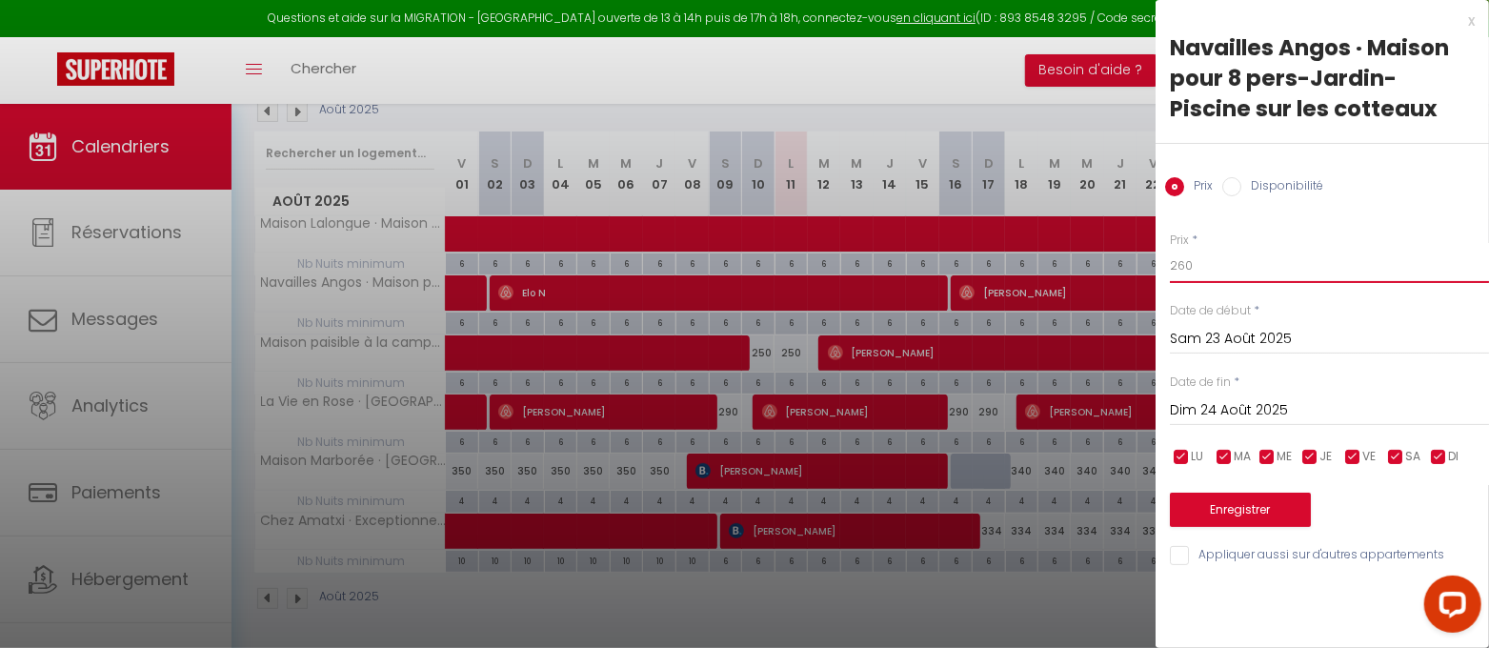
click at [1182, 263] on input "260" at bounding box center [1329, 266] width 319 height 34
type input "240"
click at [1265, 406] on input "Dim 24 Août 2025" at bounding box center [1329, 410] width 319 height 25
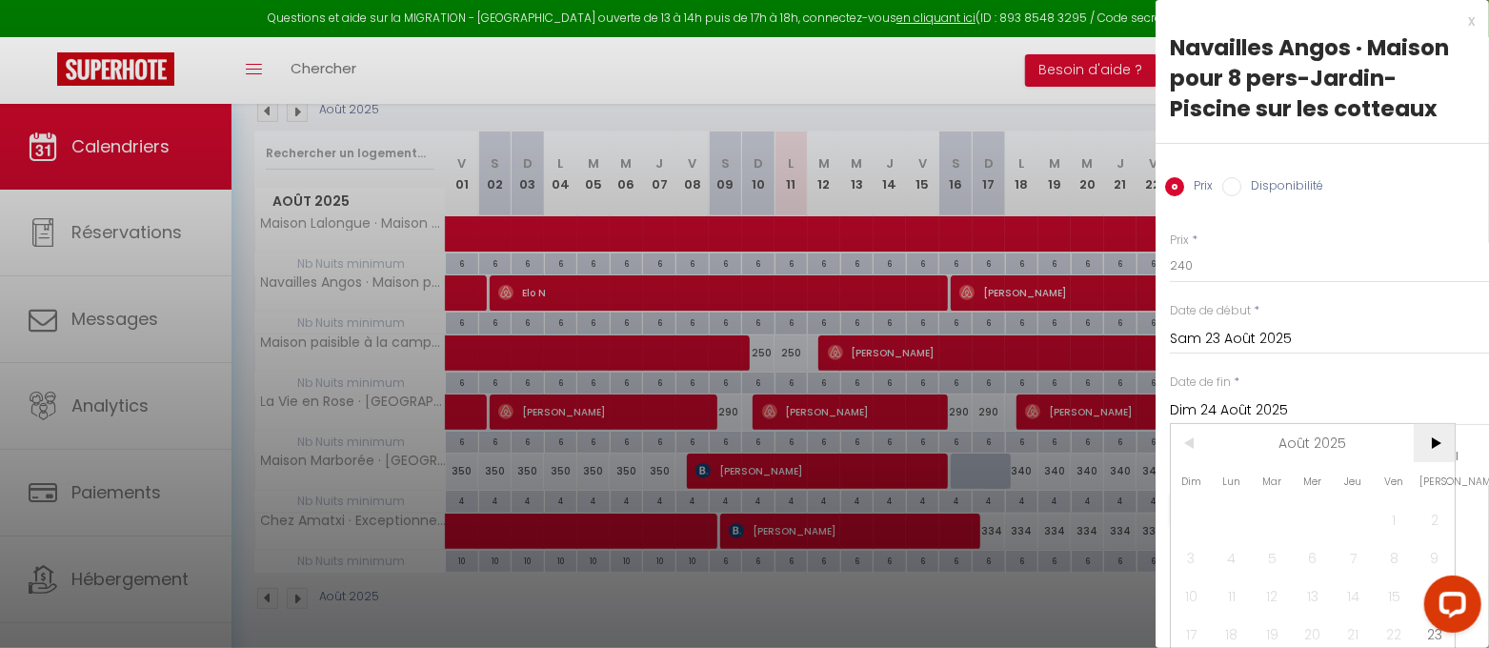
click at [1433, 439] on span ">" at bounding box center [1433, 443] width 41 height 38
click at [1226, 518] on span "1" at bounding box center [1232, 519] width 41 height 38
type input "Lun 01 Septembre 2025"
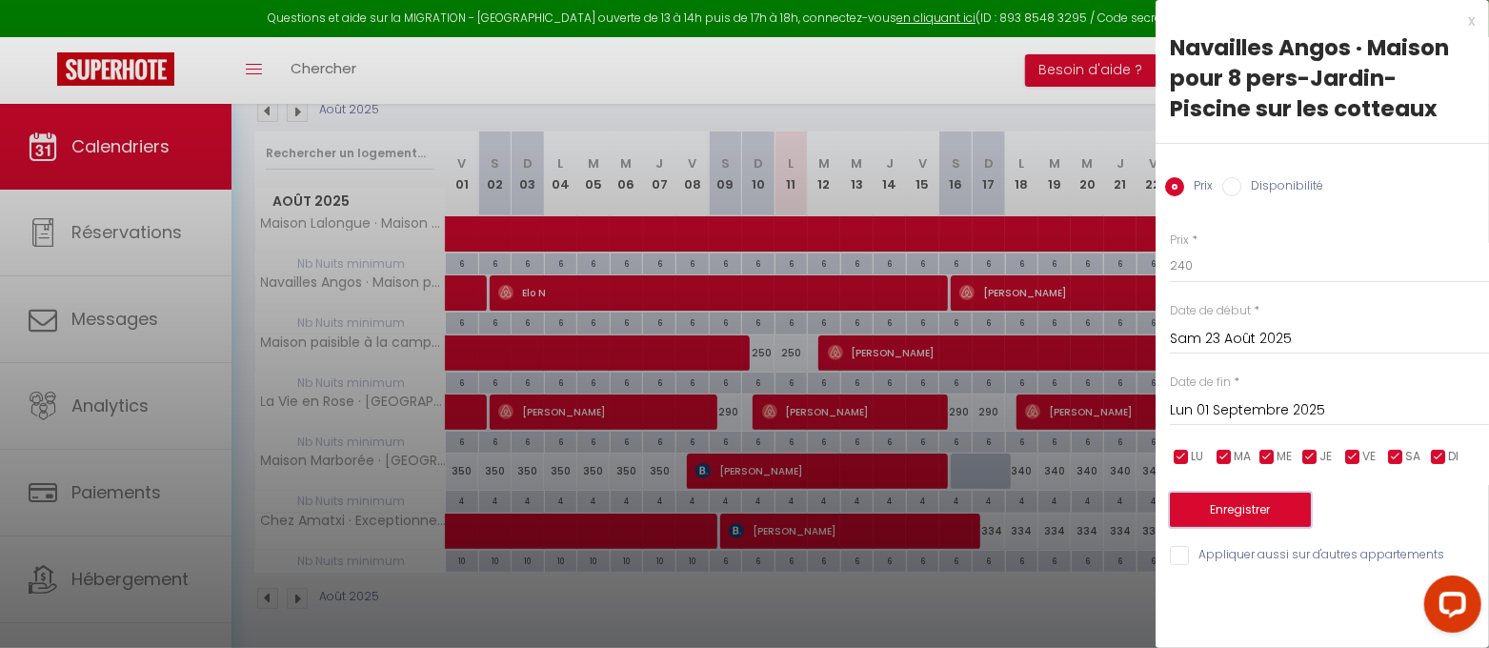
click at [1236, 514] on button "Enregistrer" at bounding box center [1240, 509] width 141 height 34
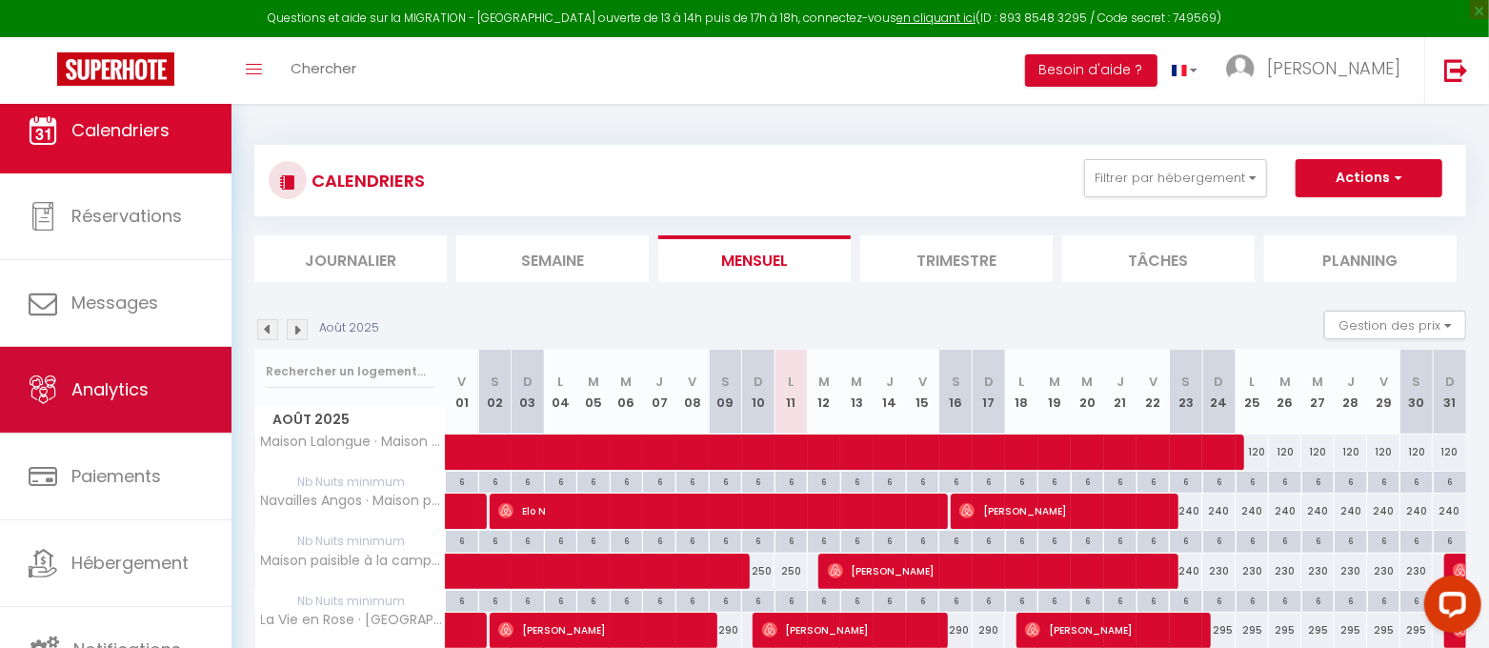
scroll to position [19, 0]
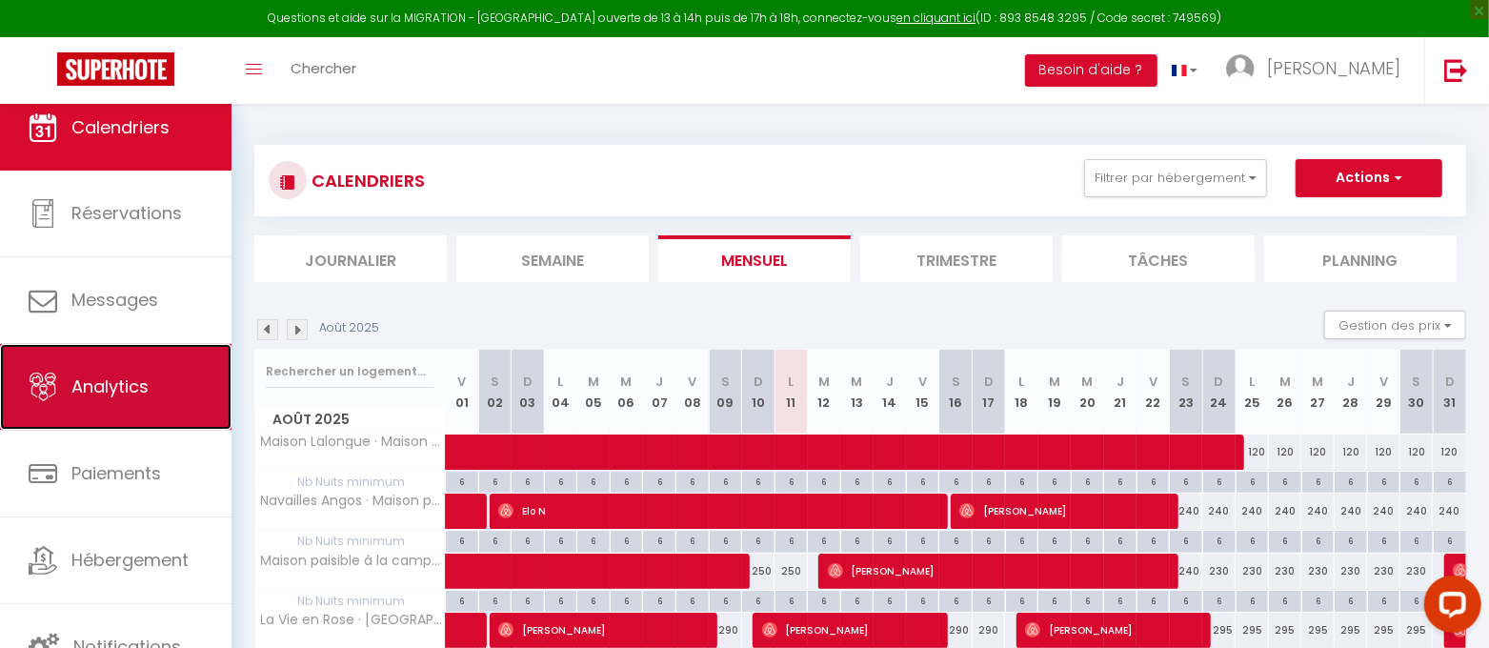
click at [135, 381] on span "Analytics" at bounding box center [109, 386] width 77 height 24
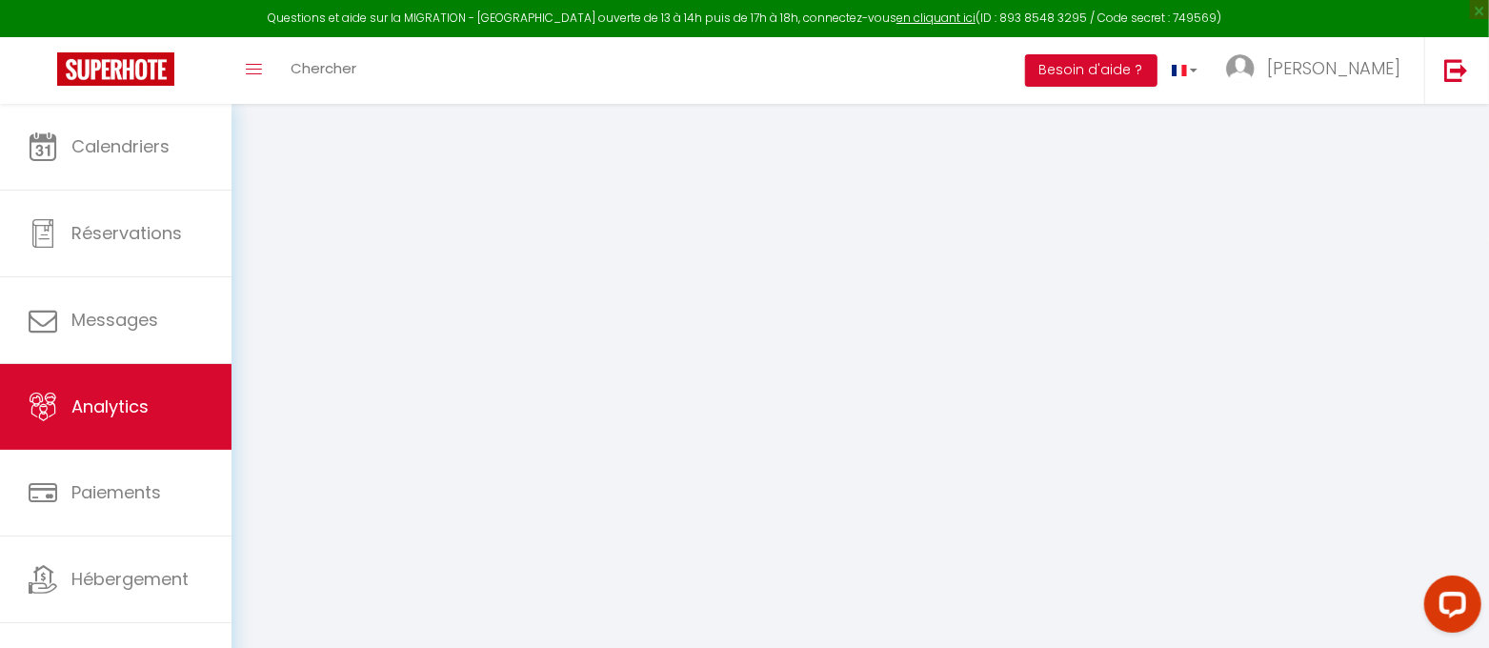
select select "2025"
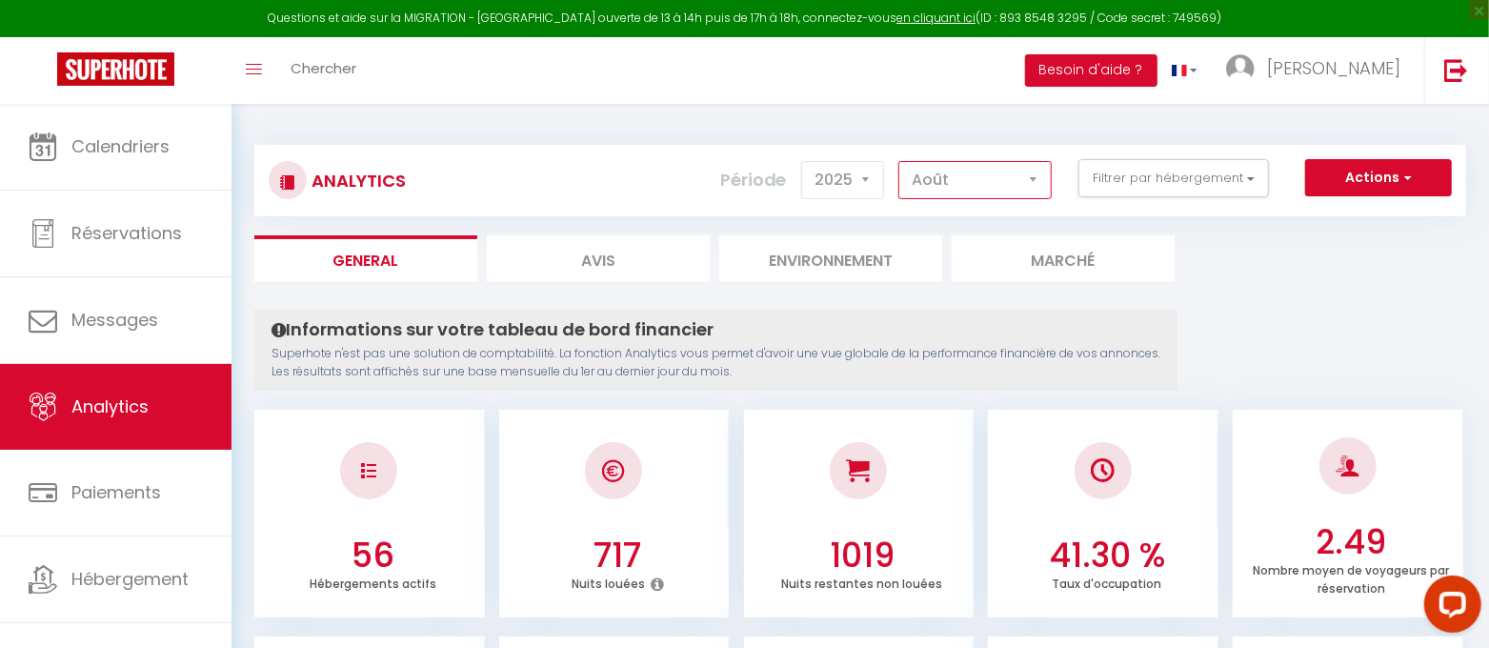
click at [1039, 187] on select "[PERSON_NAME] Mars [PERSON_NAME] Juin Juillet Août Septembre Octobre Novembre D…" at bounding box center [974, 180] width 153 height 38
click at [903, 161] on select "[PERSON_NAME] Mars [PERSON_NAME] Juin Juillet Août Septembre Octobre Novembre D…" at bounding box center [974, 180] width 153 height 38
click at [1040, 181] on select "[PERSON_NAME] Mars [PERSON_NAME] Juin Juillet Août Septembre Octobre Novembre D…" at bounding box center [974, 180] width 153 height 38
select select "8"
click at [903, 161] on select "[PERSON_NAME] Mars [PERSON_NAME] Juin Juillet Août Septembre Octobre Novembre D…" at bounding box center [974, 180] width 153 height 38
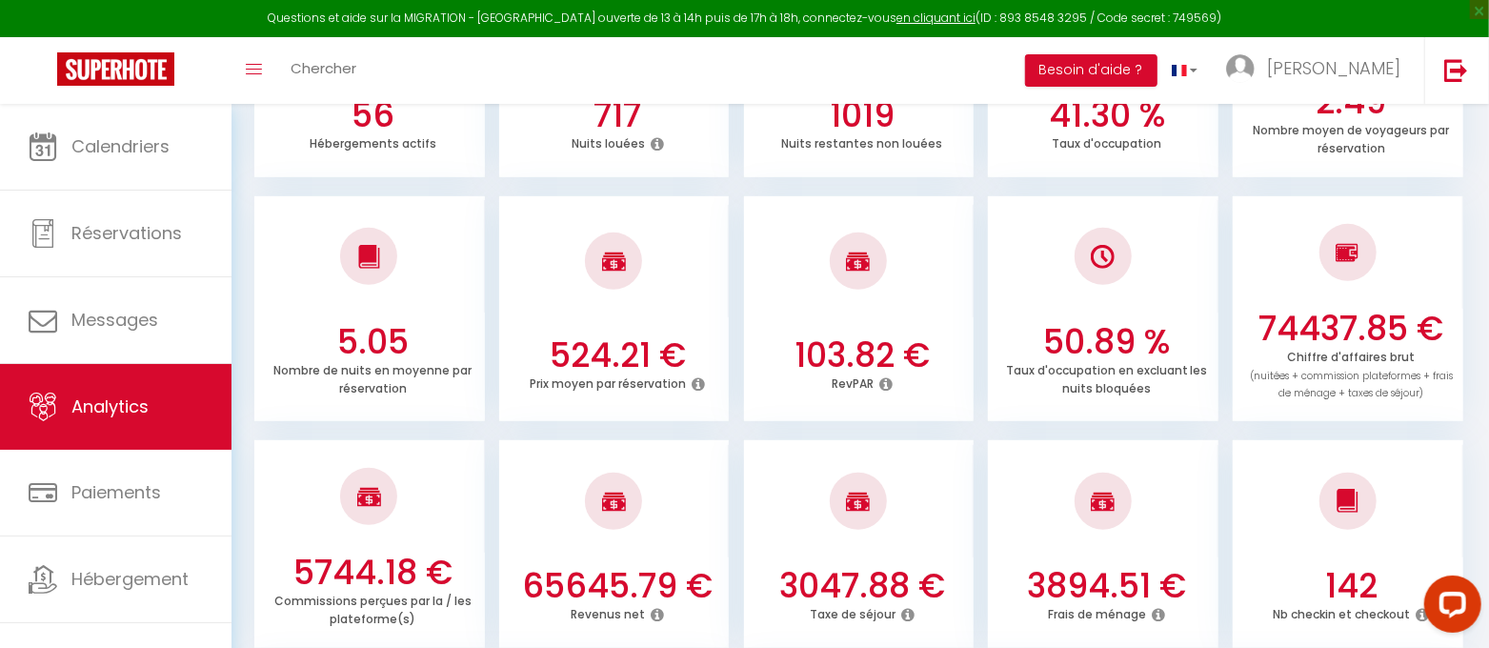
scroll to position [475, 0]
